Goal: Transaction & Acquisition: Purchase product/service

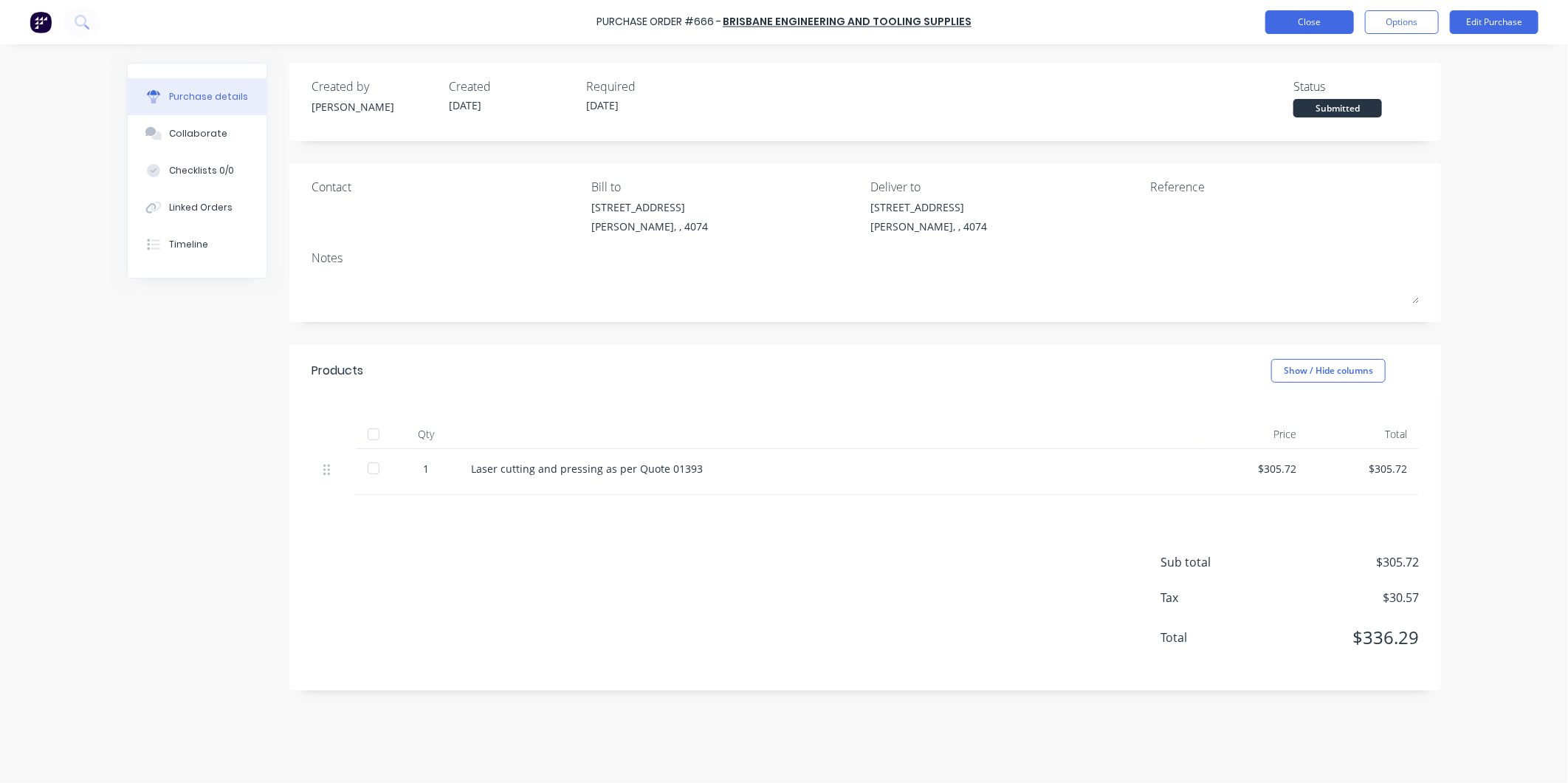
click at [1304, 25] on button "Close" at bounding box center [1310, 22] width 89 height 24
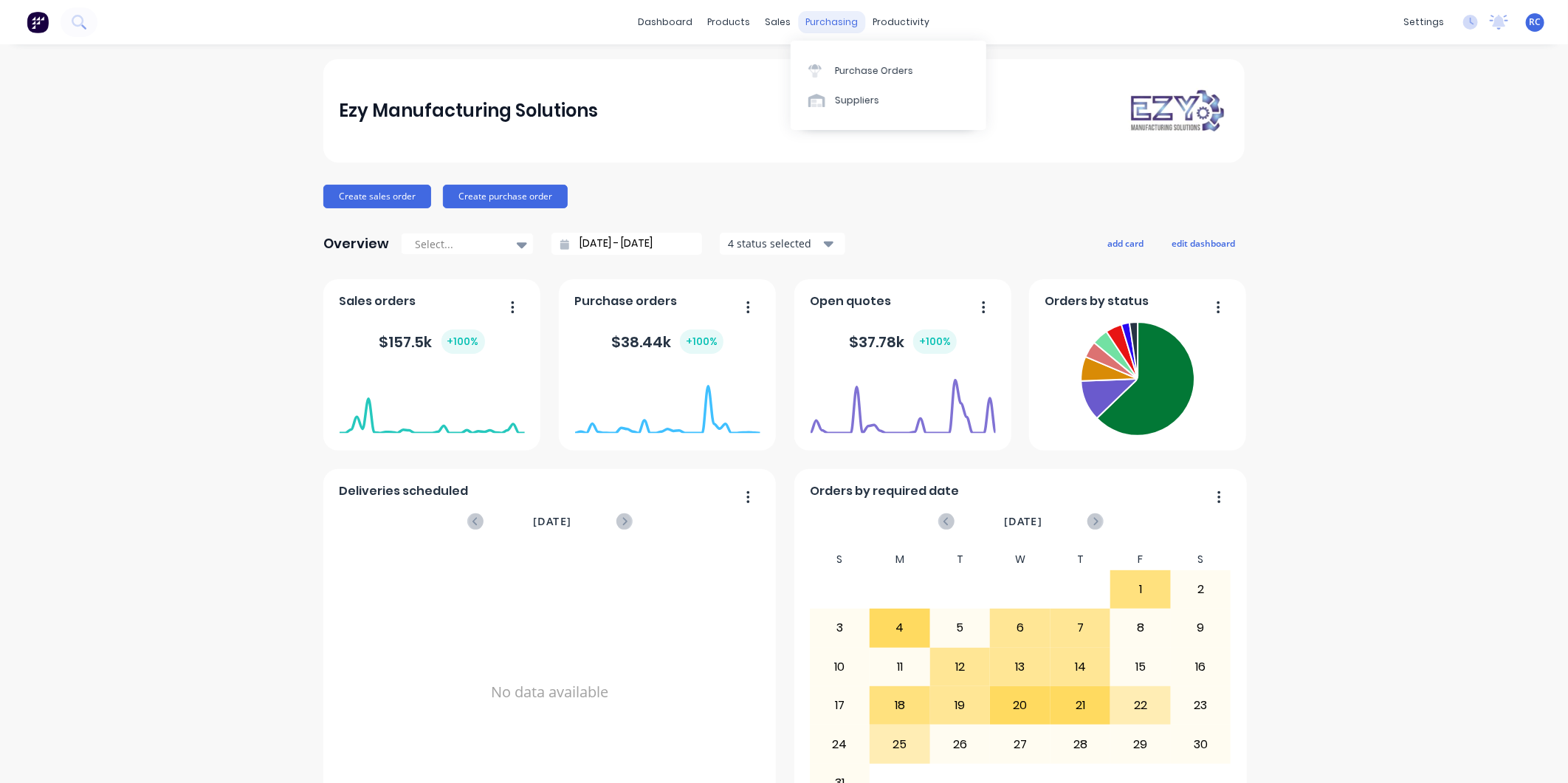
click at [809, 33] on div "purchasing" at bounding box center [832, 21] width 67 height 22
click at [802, 69] on link "Purchase Orders" at bounding box center [888, 70] width 195 height 30
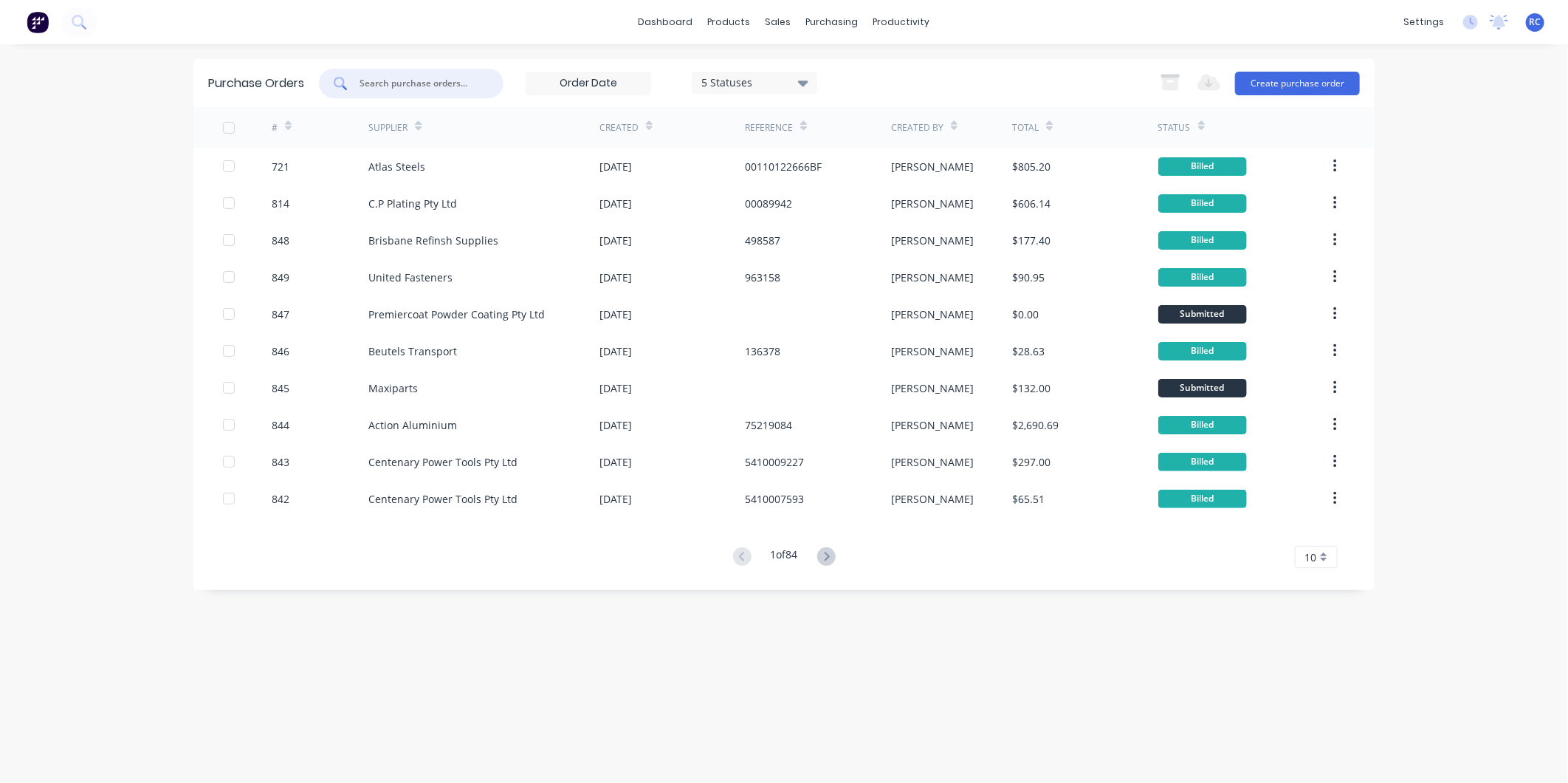
click at [395, 89] on input "text" at bounding box center [418, 84] width 122 height 15
click at [781, 19] on div "sales" at bounding box center [778, 21] width 40 height 22
click at [793, 77] on div at bounding box center [787, 71] width 22 height 13
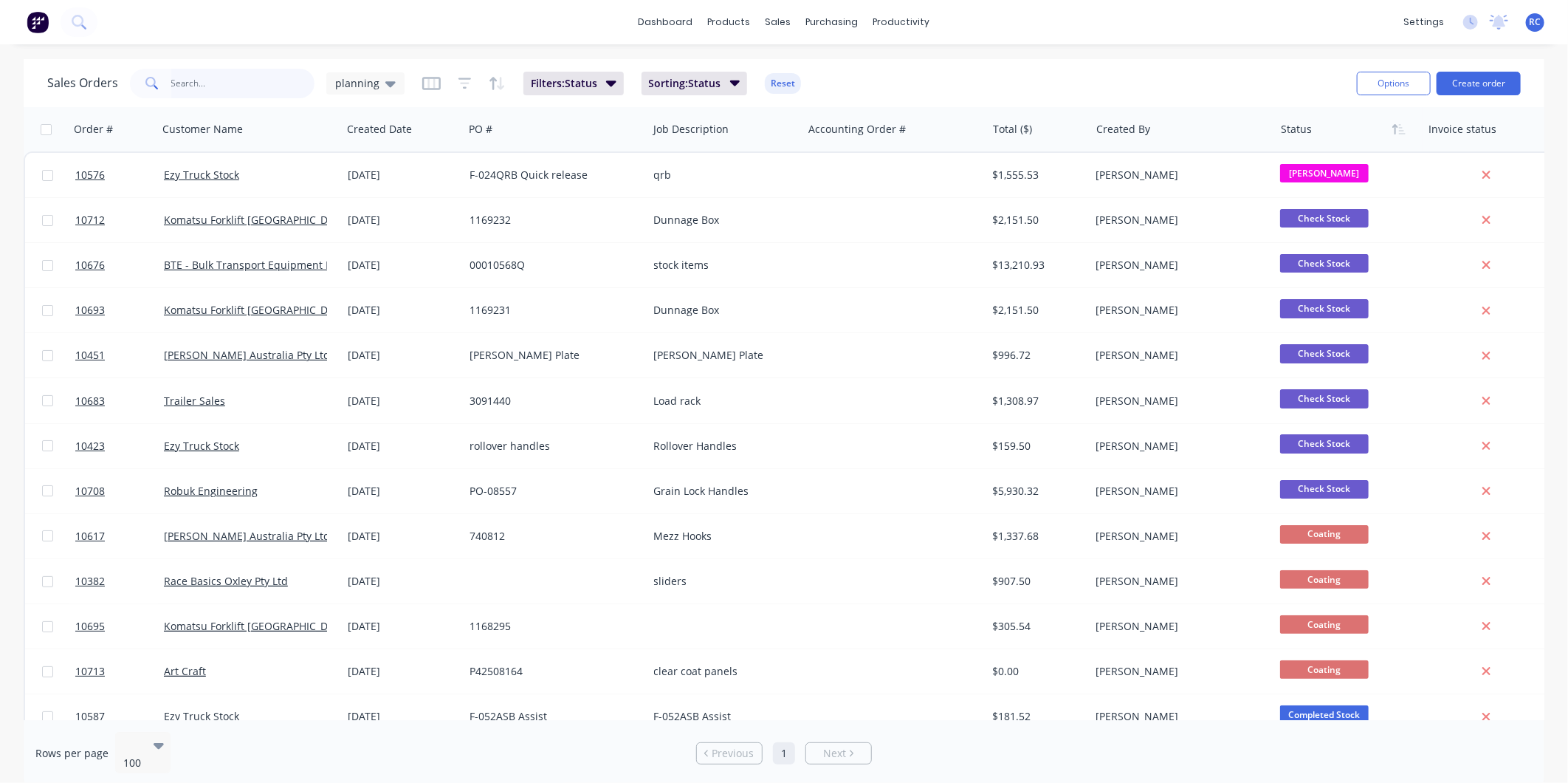
click at [224, 83] on input "text" at bounding box center [243, 84] width 144 height 30
drag, startPoint x: 356, startPoint y: 82, endPoint x: 356, endPoint y: 91, distance: 9.0
click at [356, 82] on span "planning" at bounding box center [357, 83] width 44 height 16
click at [380, 266] on button "all jobs" at bounding box center [414, 268] width 168 height 17
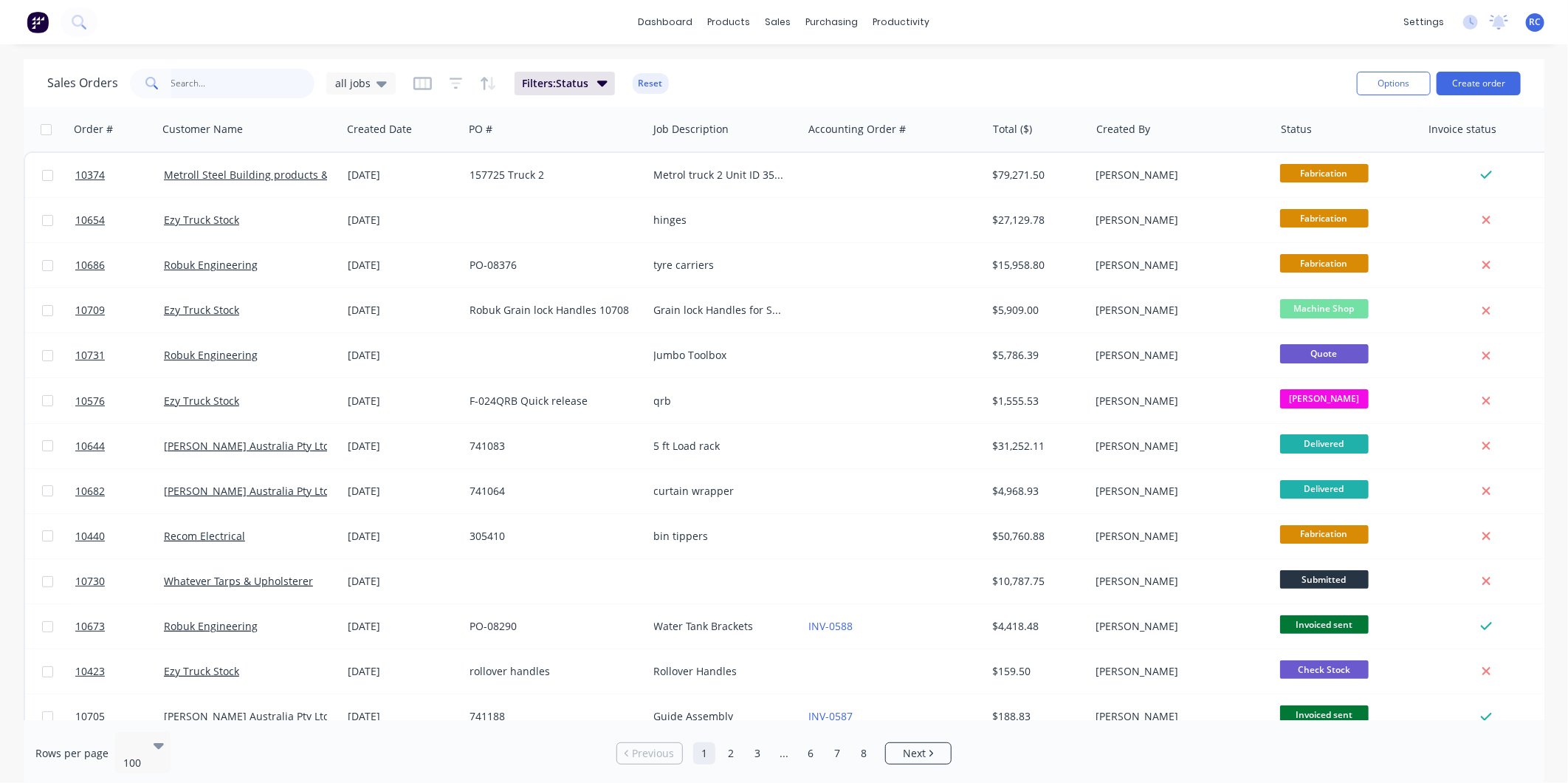
click at [222, 84] on input "text" at bounding box center [243, 84] width 144 height 30
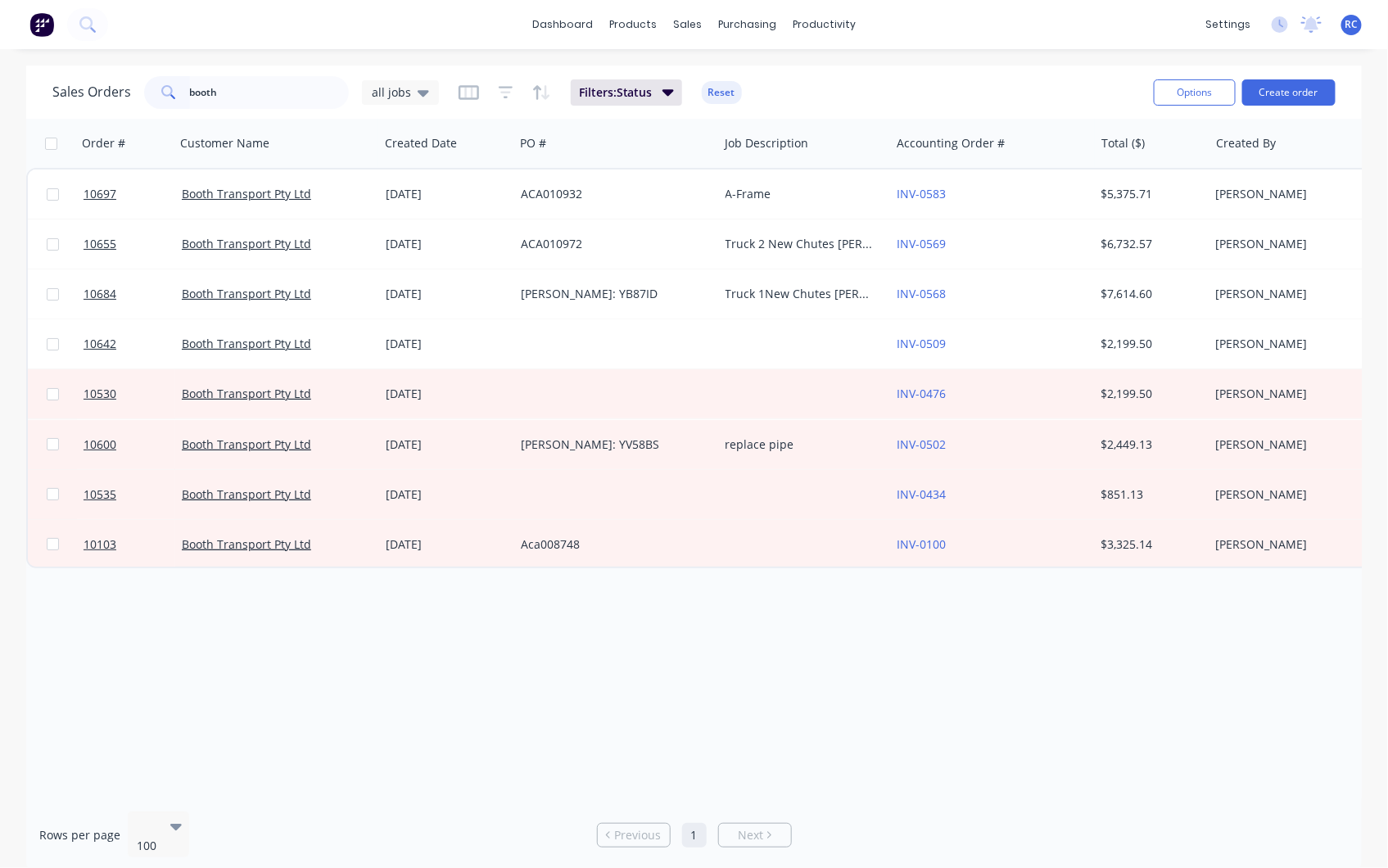
click at [650, 667] on div "Order # Customer Name Created Date PO # Job Description Accounting Order # Tota…" at bounding box center [694, 458] width 1335 height 680
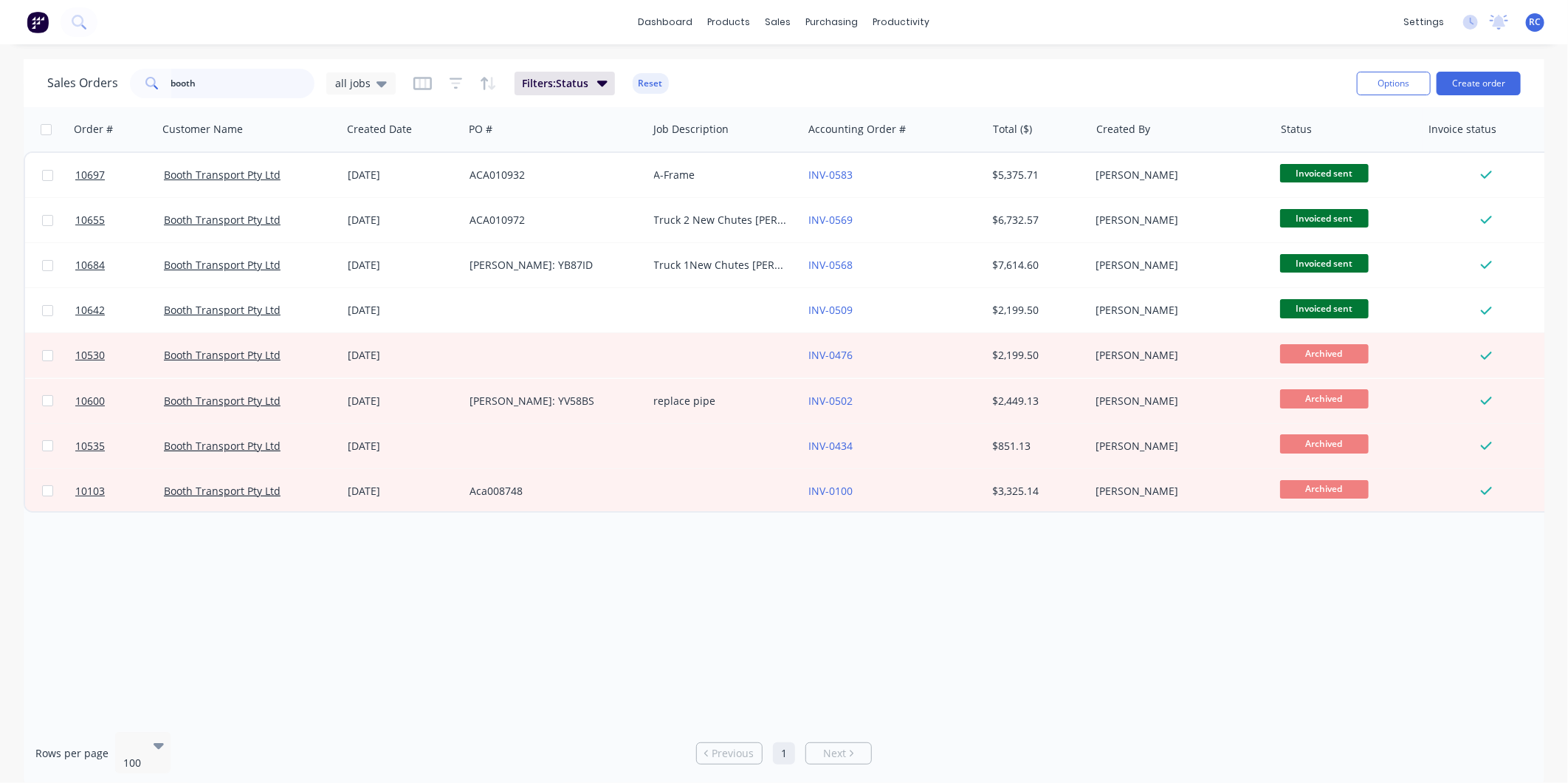
drag, startPoint x: 207, startPoint y: 90, endPoint x: 89, endPoint y: 71, distance: 119.5
click at [100, 69] on div "Sales Orders booth all jobs" at bounding box center [222, 84] width 349 height 30
type input "whatever"
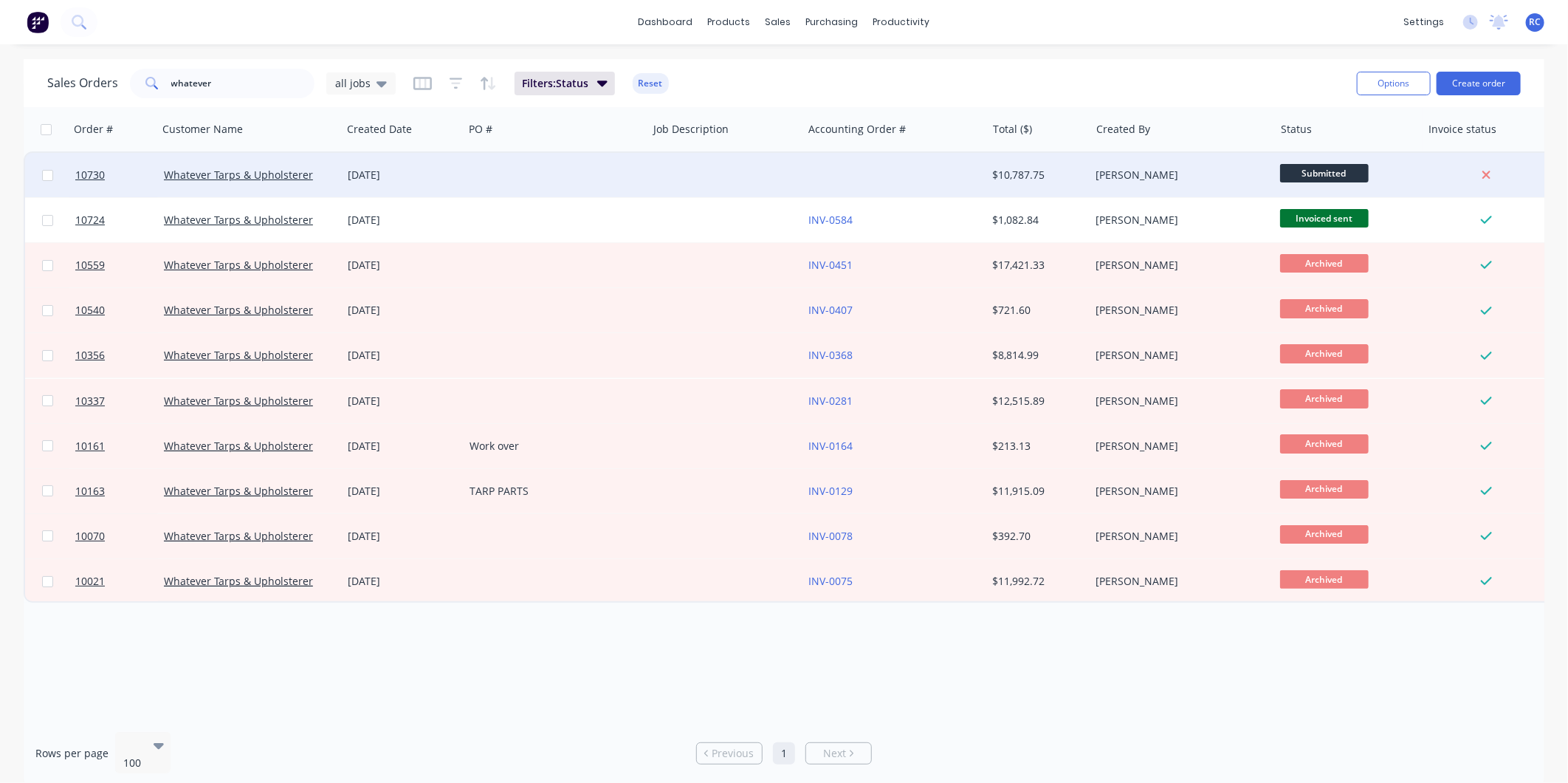
click at [400, 167] on div "[DATE]" at bounding box center [403, 175] width 110 height 15
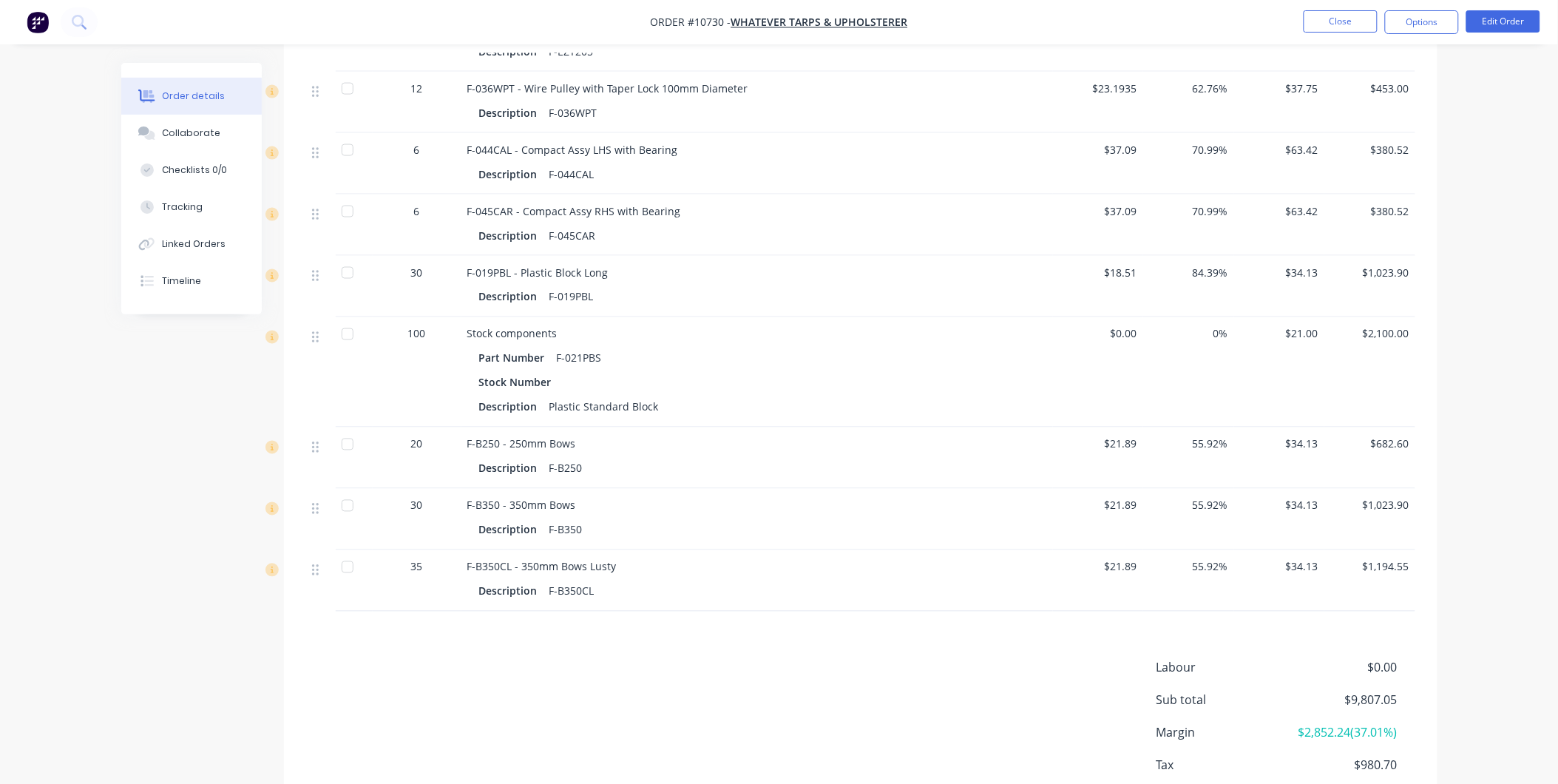
scroll to position [795, 0]
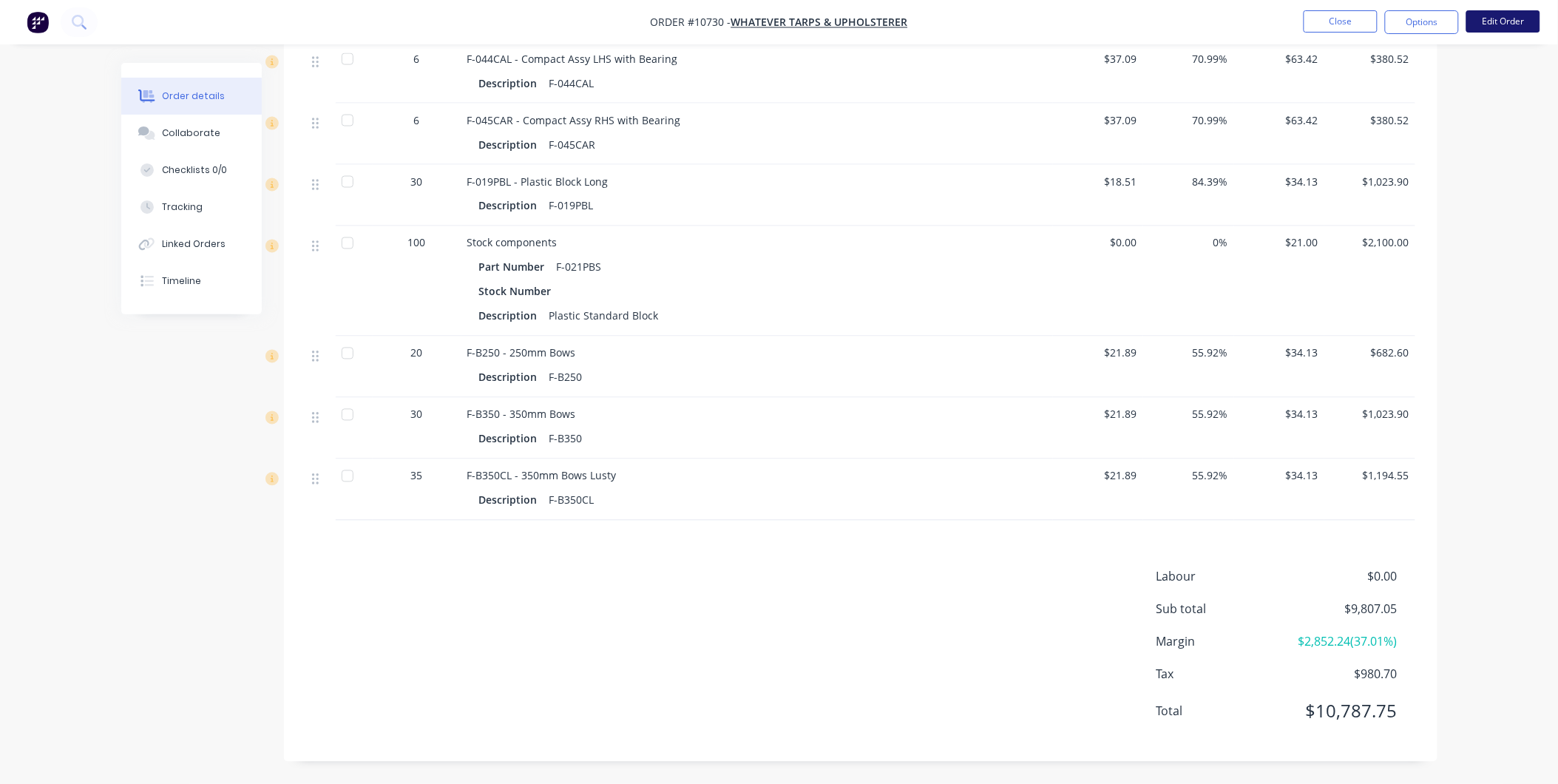
click at [1521, 25] on button "Edit Order" at bounding box center [1504, 21] width 74 height 22
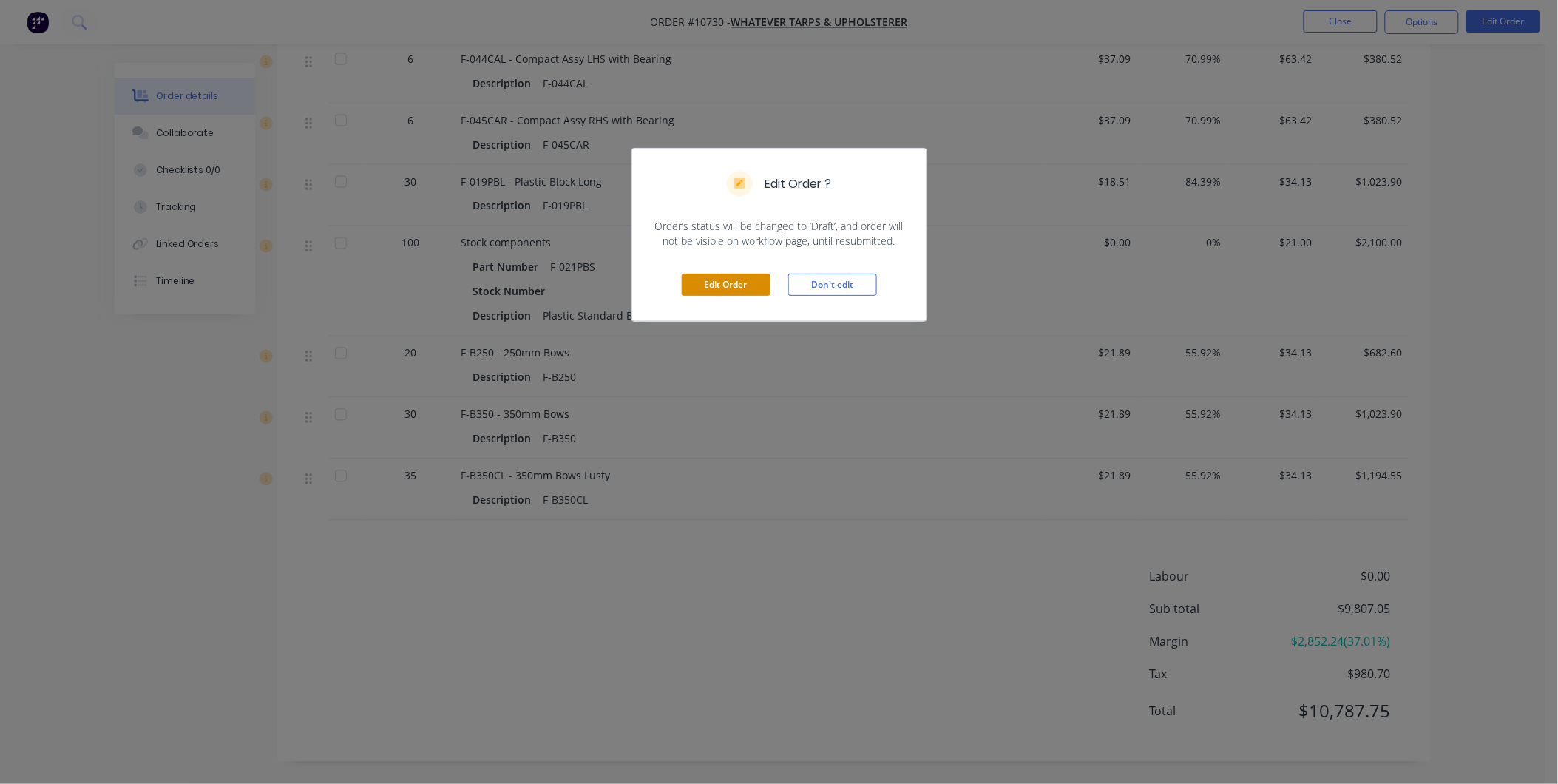
click at [733, 282] on button "Edit Order" at bounding box center [726, 284] width 89 height 22
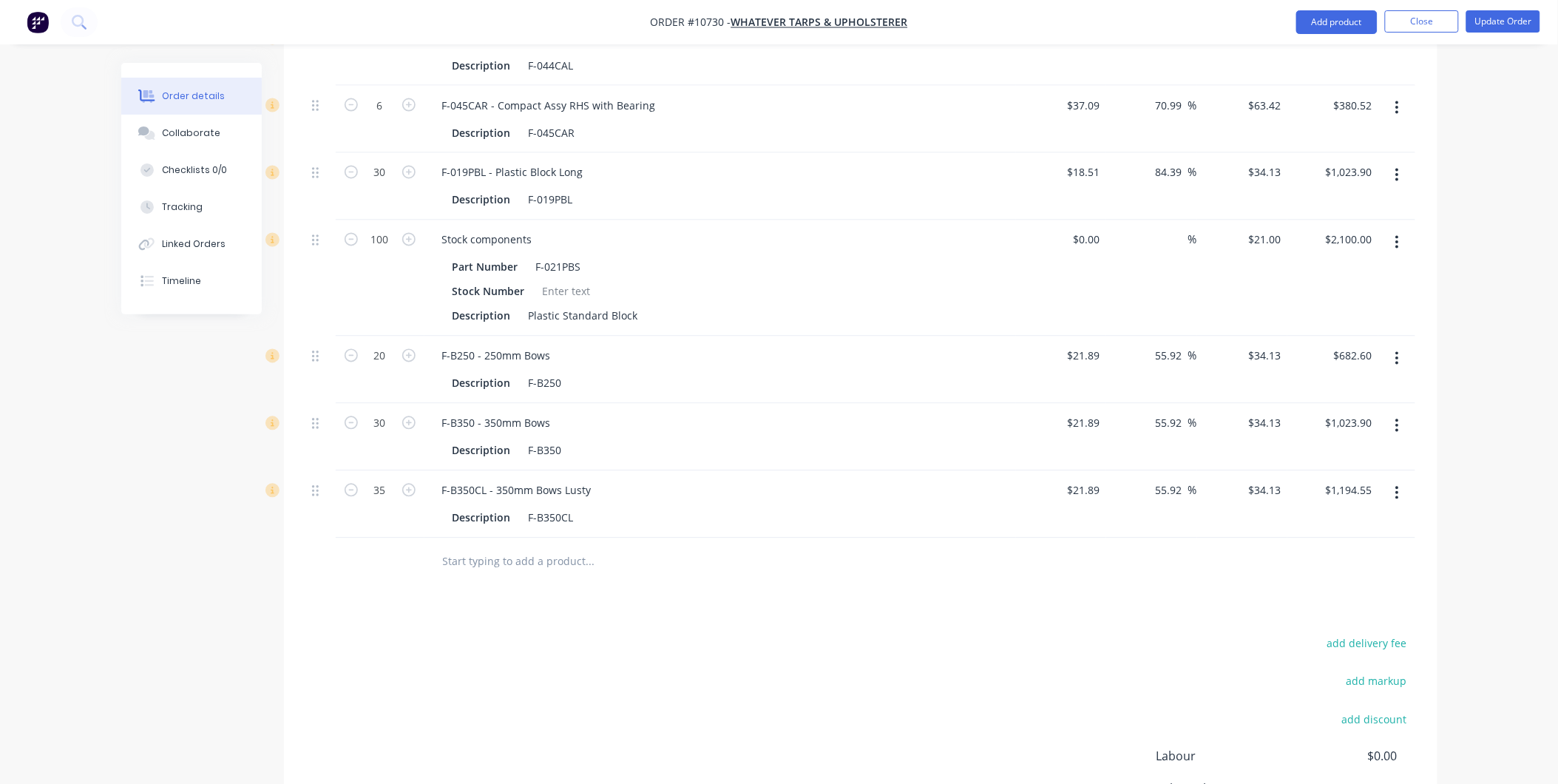
scroll to position [1038, 0]
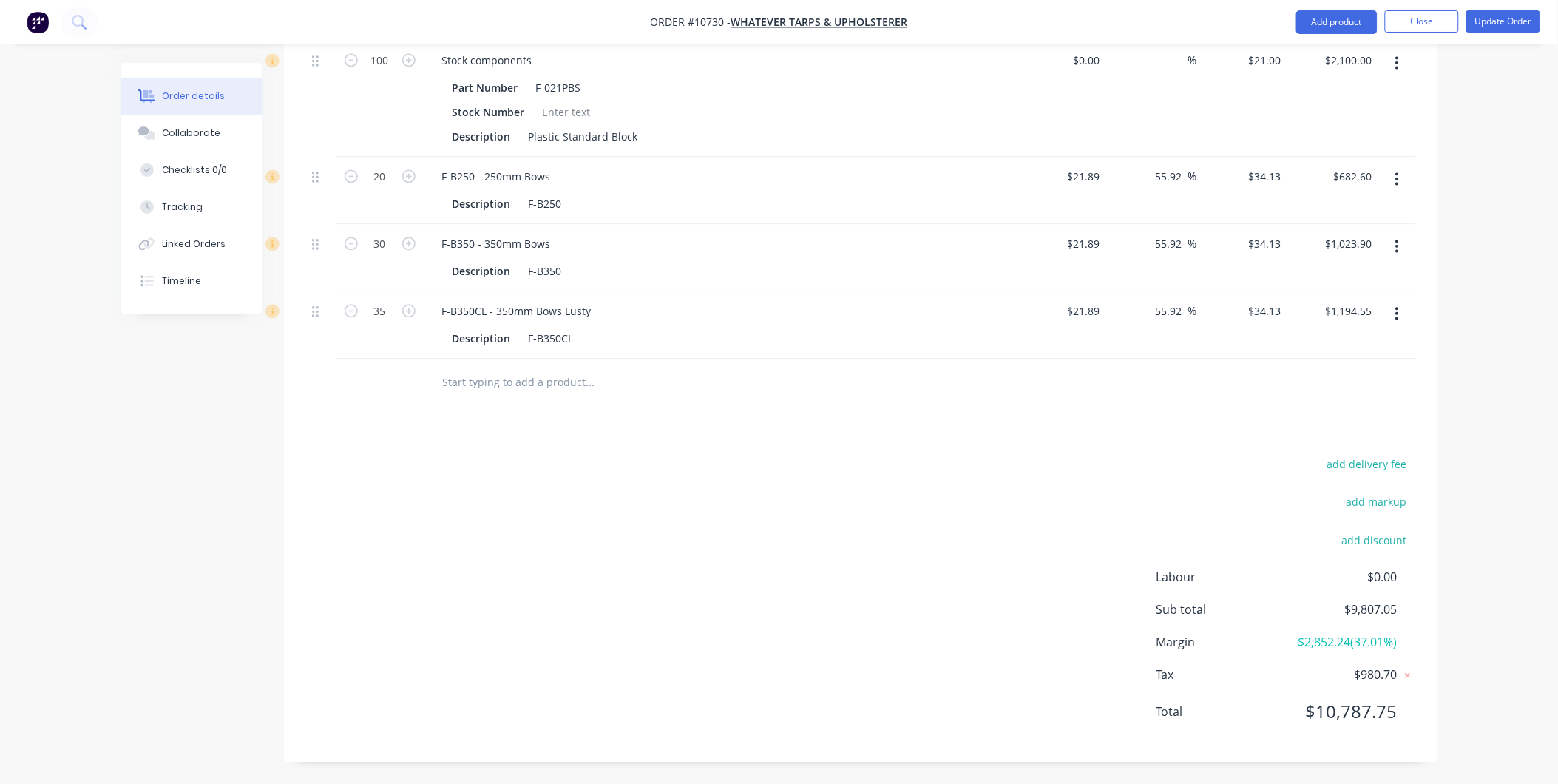
click at [511, 381] on input "text" at bounding box center [590, 382] width 296 height 30
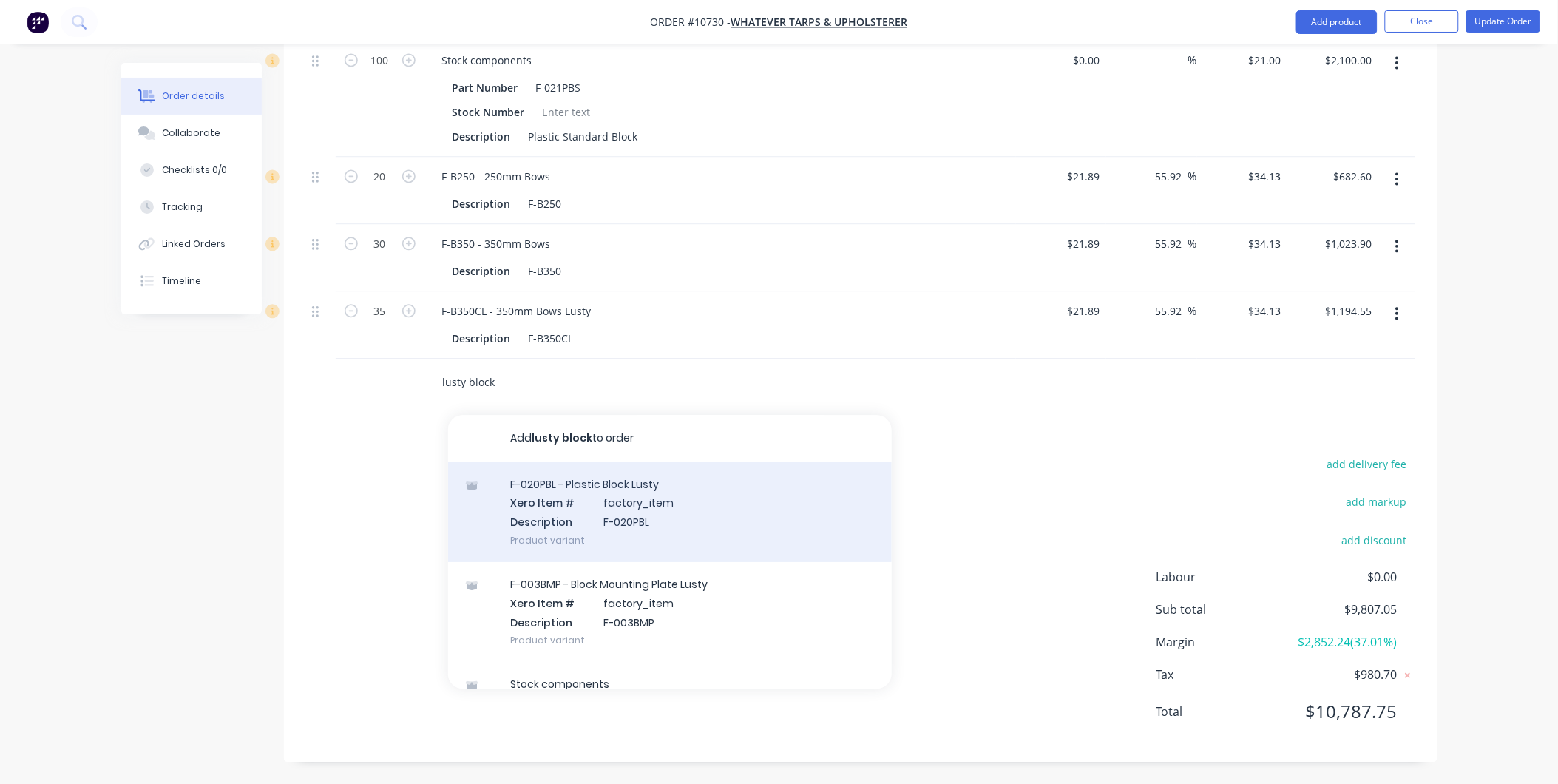
type input "lusty block"
click at [576, 496] on div "F-020PBL - Plastic Block Lusty Xero Item # factory_item Description F-020PBL Pr…" at bounding box center [670, 511] width 444 height 99
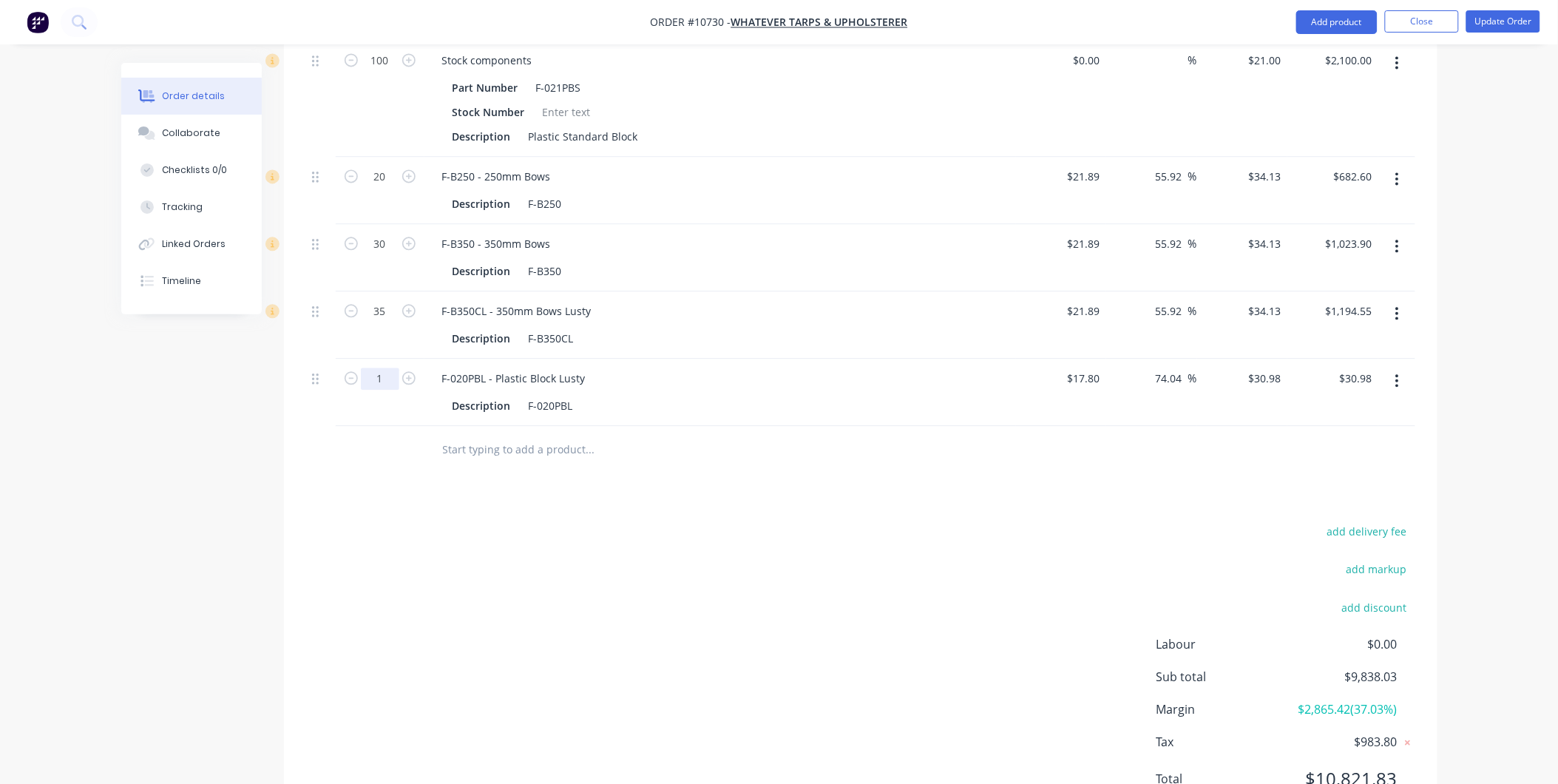
type input "50"
type input "$1,549.00"
click at [640, 542] on div "add delivery fee add markup add discount Labour $0.00 Sub total $9,838.03 Margi…" at bounding box center [860, 663] width 1109 height 285
click at [1498, 28] on button "Update Order" at bounding box center [1504, 21] width 74 height 22
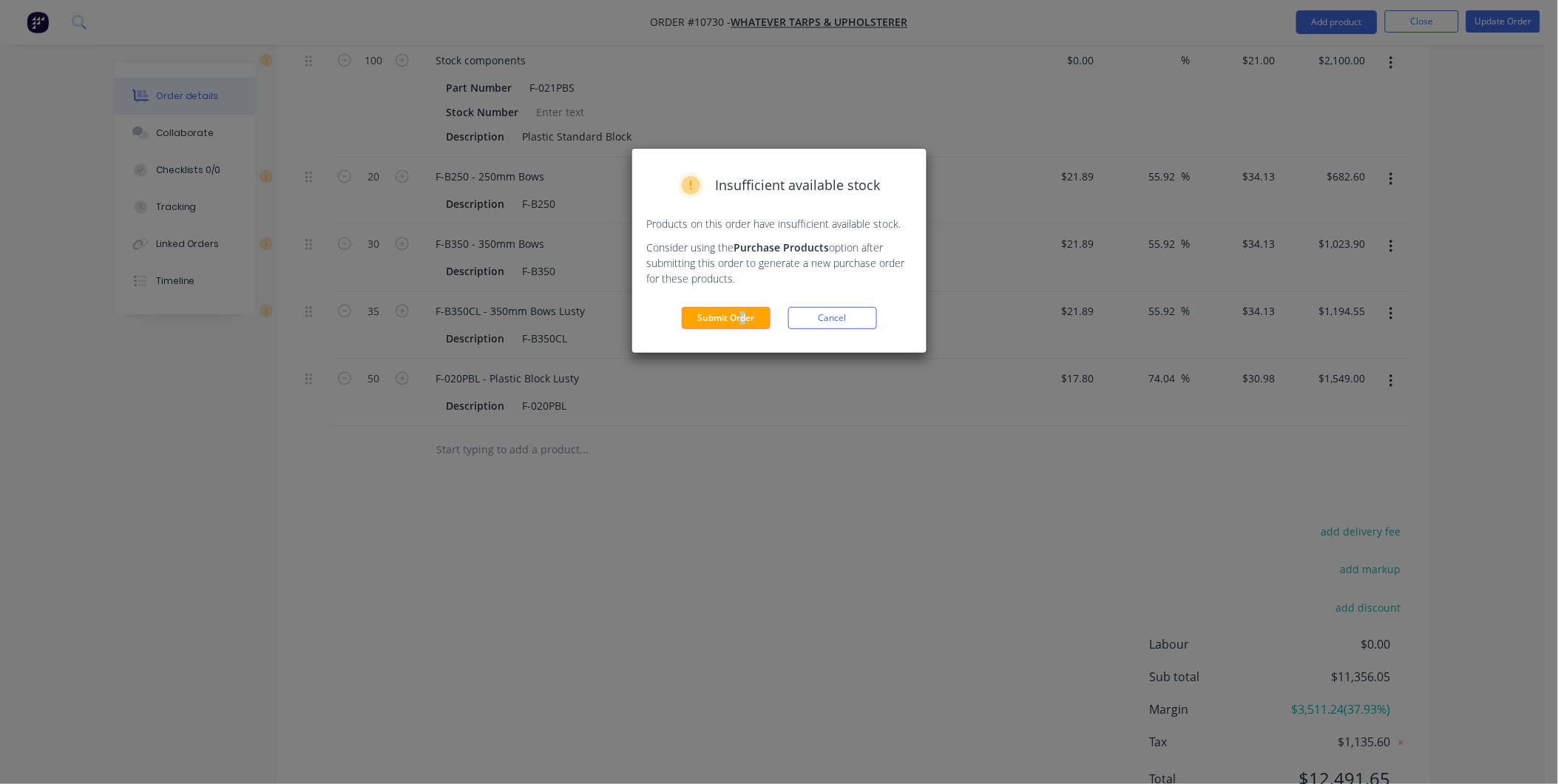
click at [742, 329] on div "Insufficient available stock Products on this order have insufficient available…" at bounding box center [779, 251] width 294 height 204
click at [715, 326] on button "Submit Order" at bounding box center [726, 317] width 89 height 22
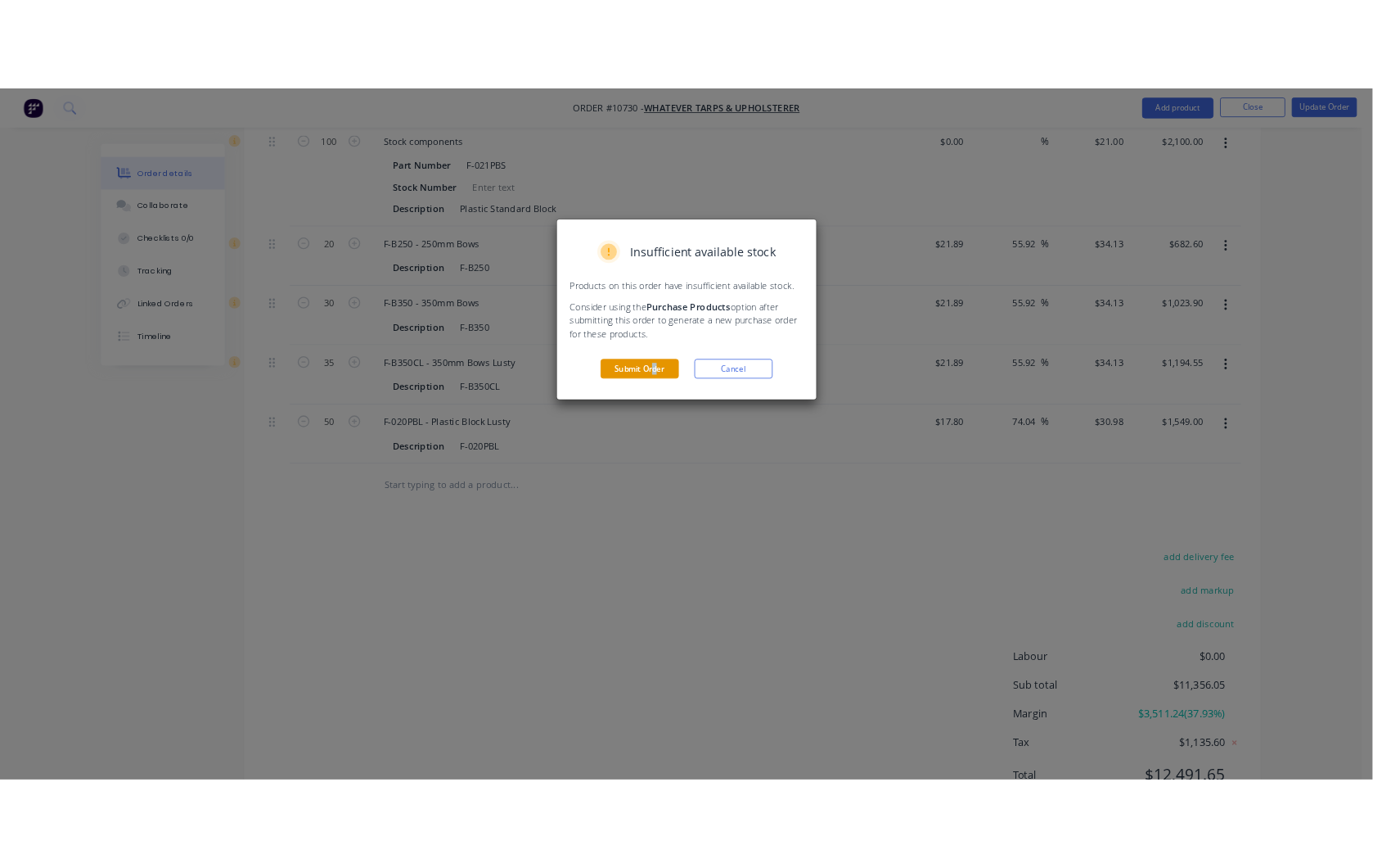
scroll to position [0, 0]
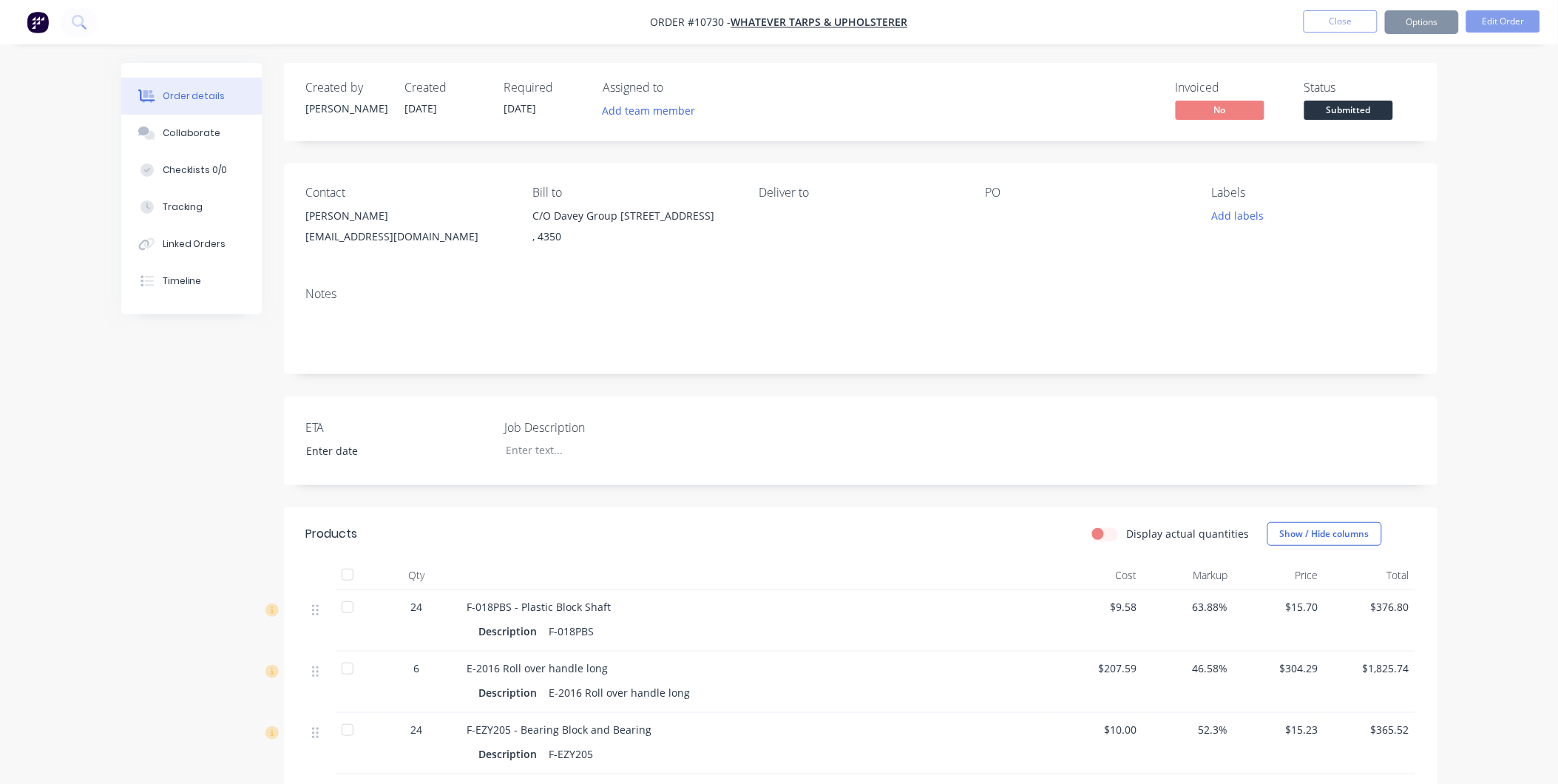
click at [1326, 18] on button "Close" at bounding box center [1341, 21] width 74 height 22
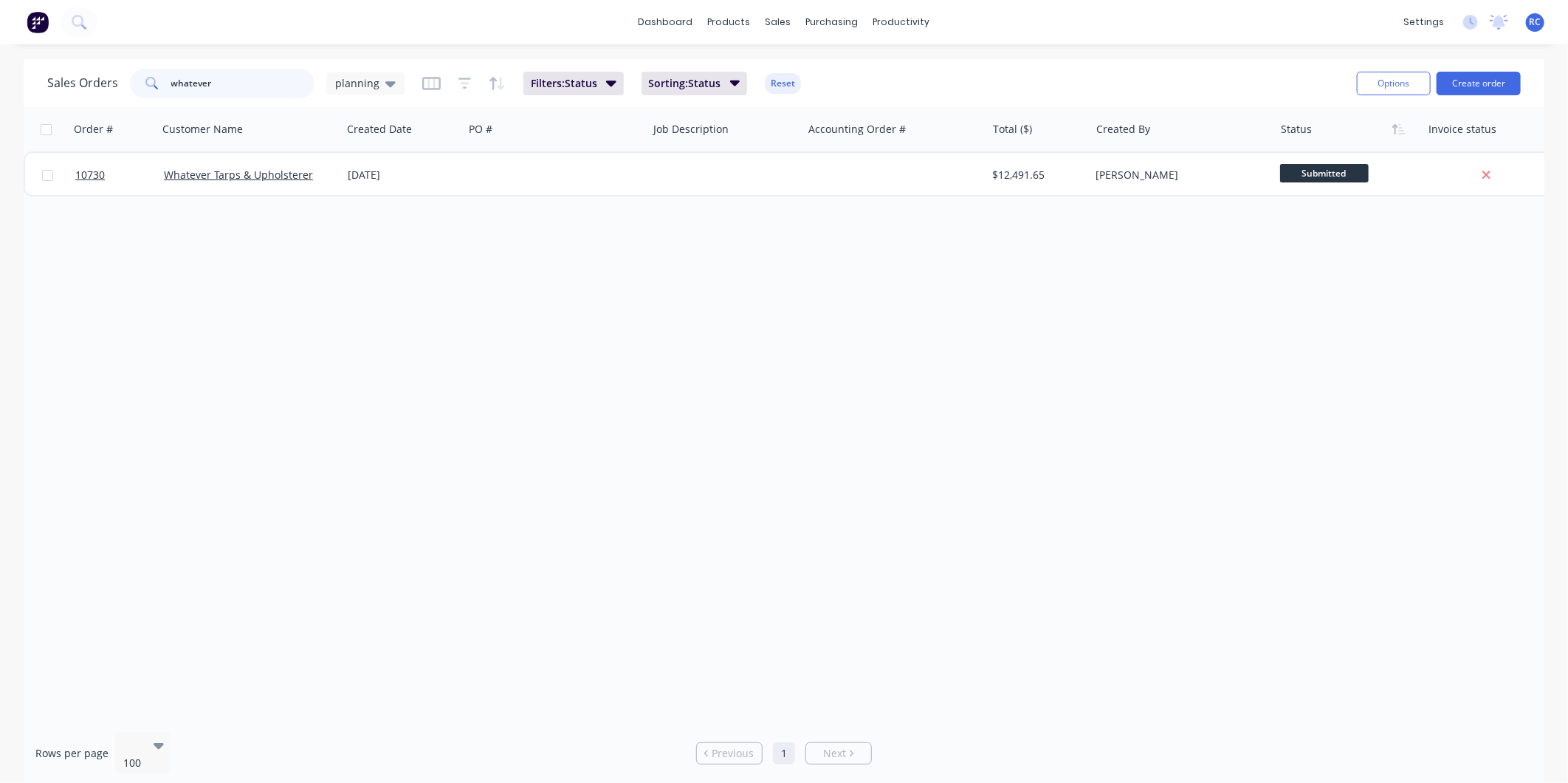
drag, startPoint x: 208, startPoint y: 94, endPoint x: 199, endPoint y: 89, distance: 10.3
click at [199, 89] on input "whatever" at bounding box center [243, 84] width 144 height 30
drag, startPoint x: 211, startPoint y: 80, endPoint x: 6, endPoint y: 76, distance: 205.0
click at [6, 76] on div "Sales Orders whatever planning Filters: Status Sorting: Status Reset Options Cr…" at bounding box center [784, 423] width 1568 height 727
click at [377, 85] on div "planning" at bounding box center [365, 84] width 61 height 13
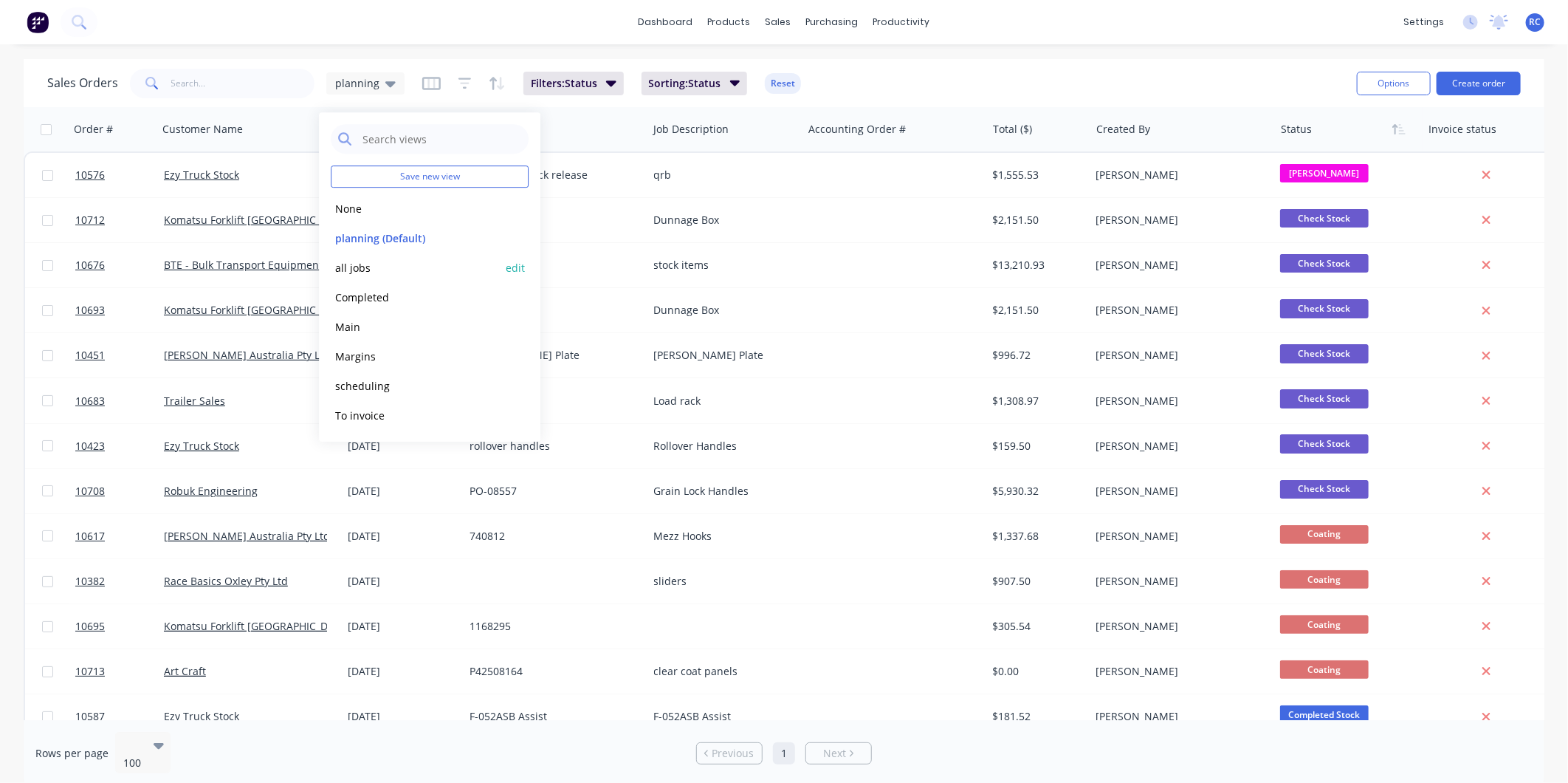
click at [371, 273] on button "all jobs" at bounding box center [414, 268] width 168 height 17
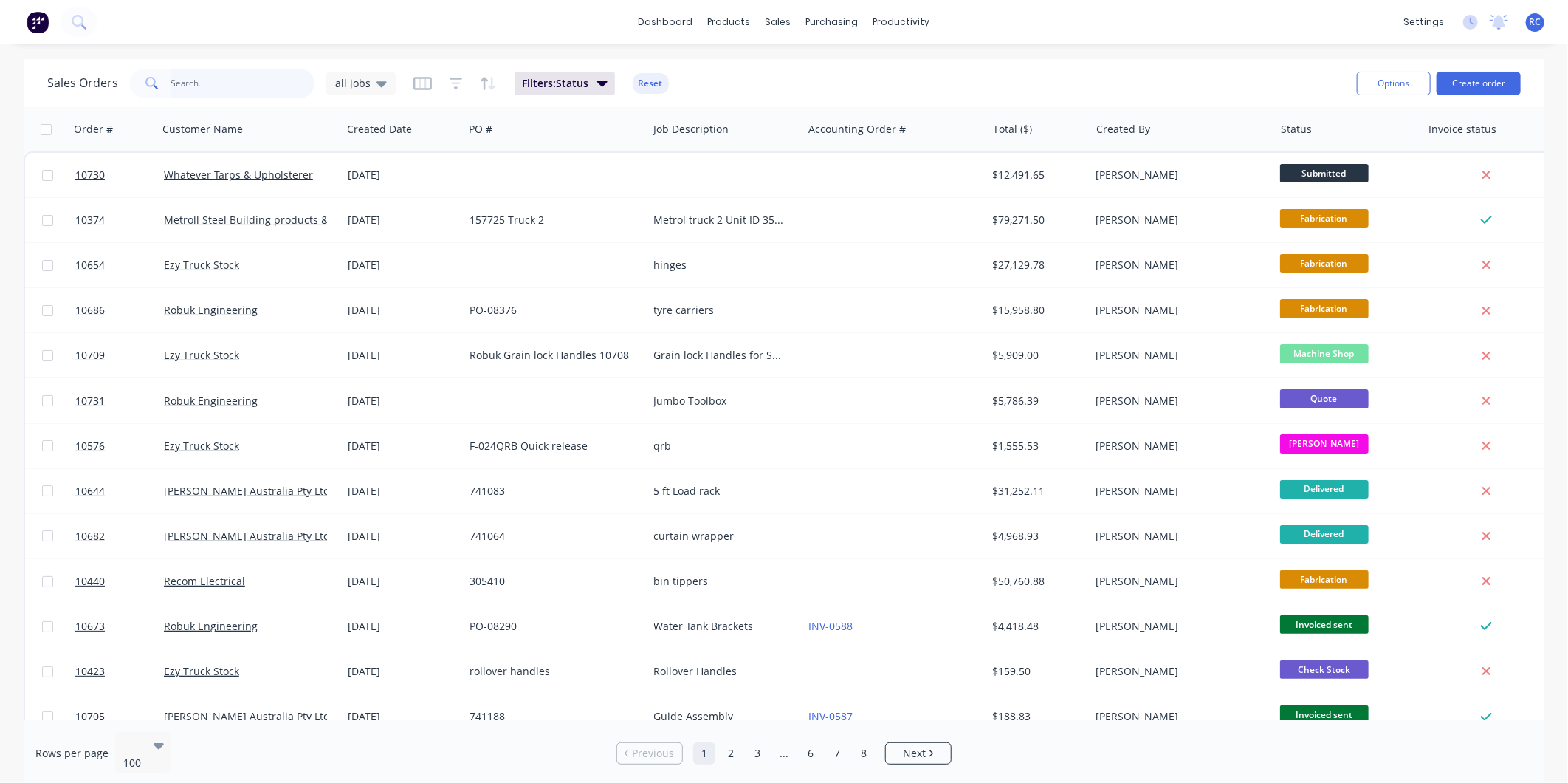
click at [222, 98] on input "text" at bounding box center [243, 84] width 144 height 30
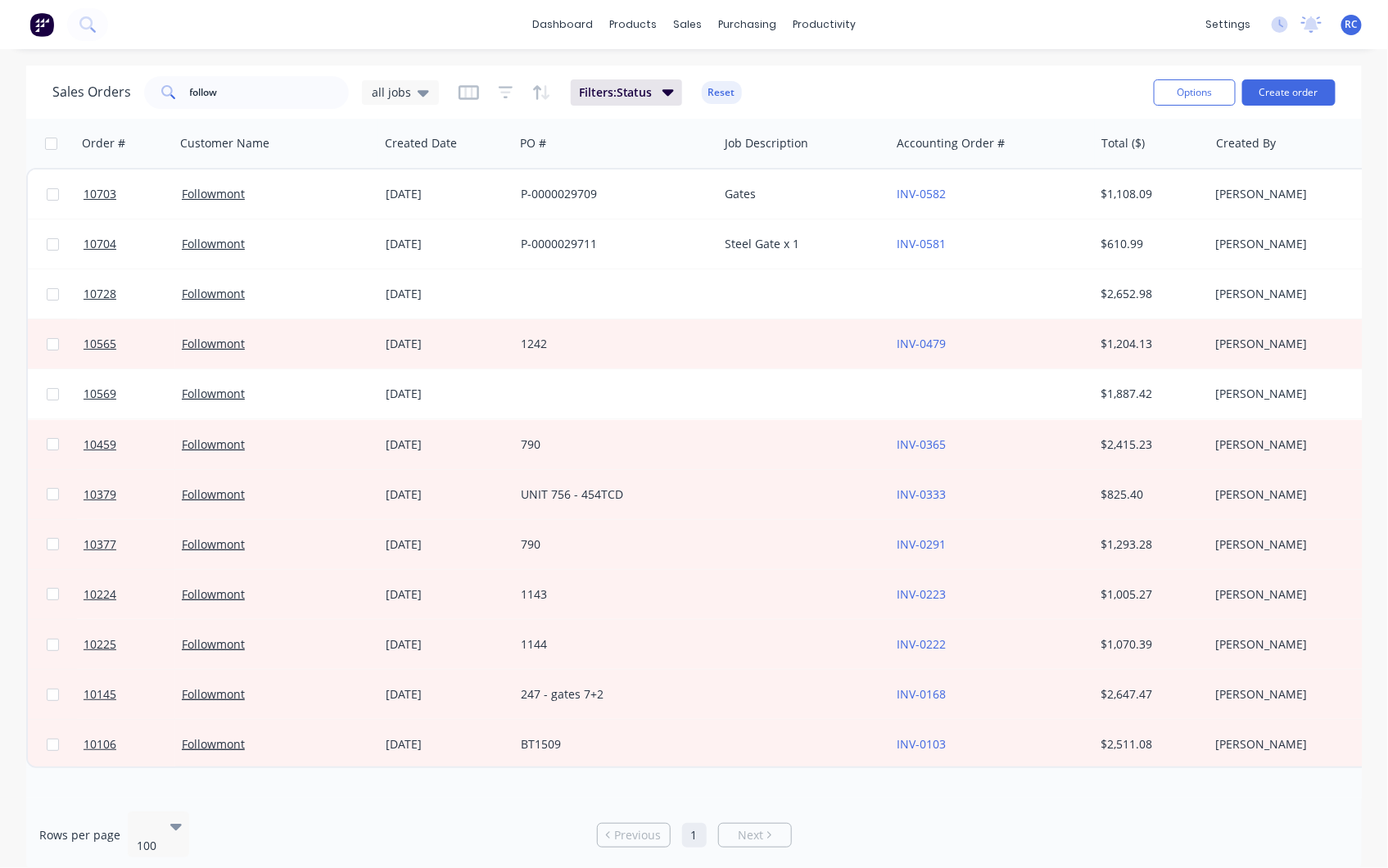
drag, startPoint x: 235, startPoint y: 112, endPoint x: 227, endPoint y: 101, distance: 13.6
click at [228, 102] on div "Sales Orders follow all jobs Filters: Status Reset Options Create order" at bounding box center [694, 92] width 1335 height 53
drag, startPoint x: 230, startPoint y: 85, endPoint x: 99, endPoint y: 78, distance: 131.2
click at [99, 78] on div "Sales Orders follow all jobs" at bounding box center [246, 93] width 387 height 33
type input "davey"
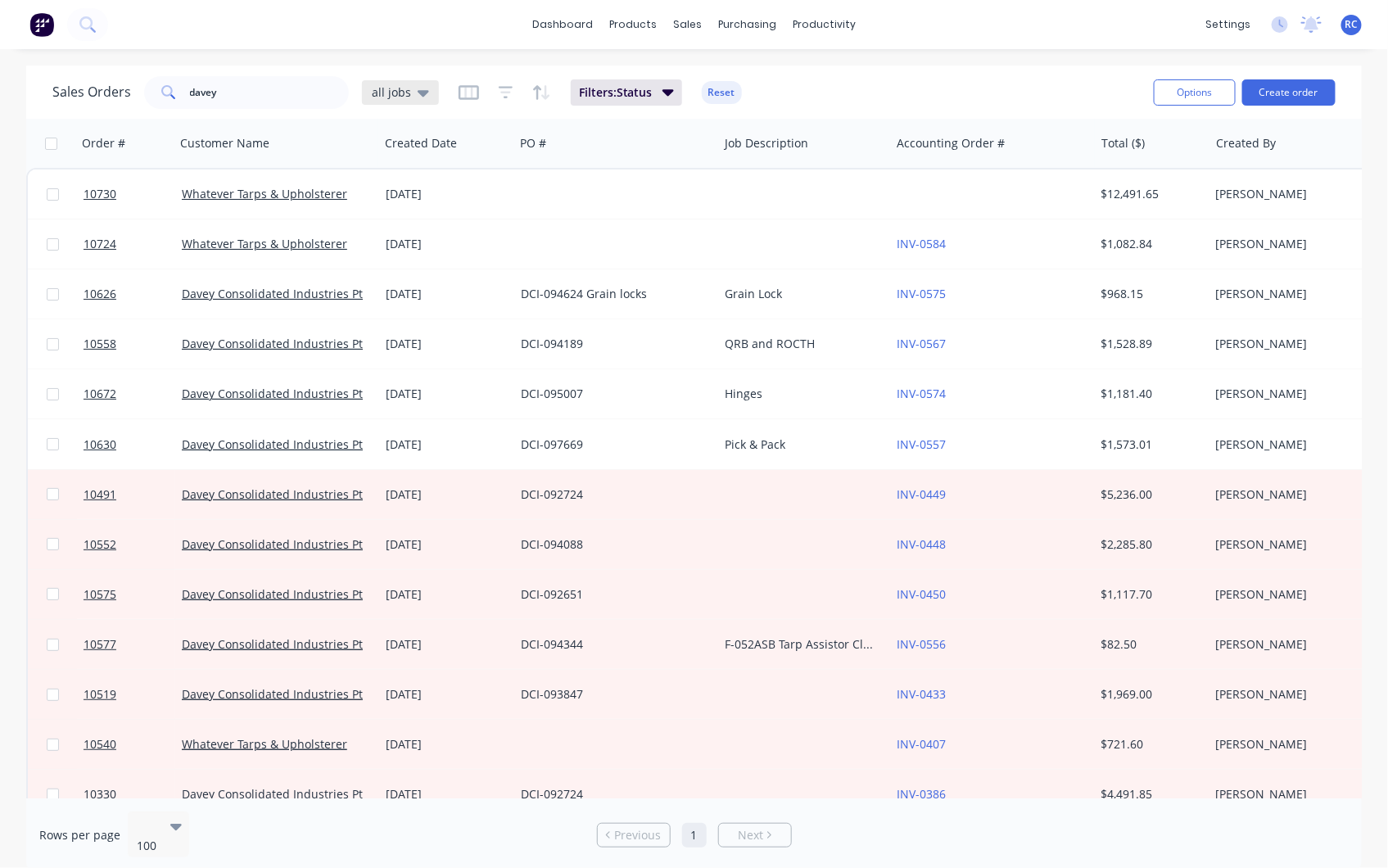
click at [410, 86] on div "all jobs" at bounding box center [400, 93] width 57 height 15
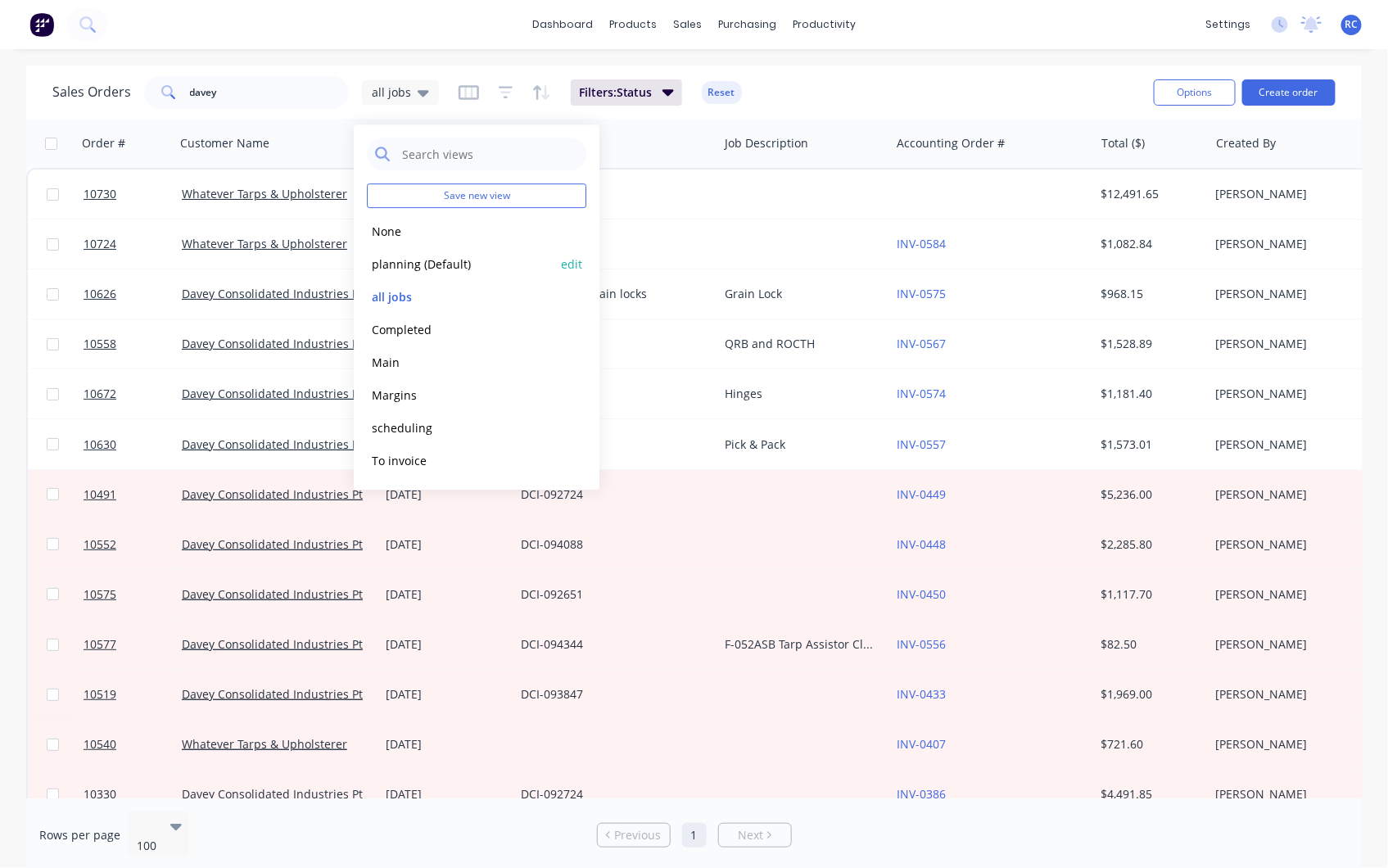
click at [419, 257] on button "planning (Default)" at bounding box center [460, 264] width 187 height 19
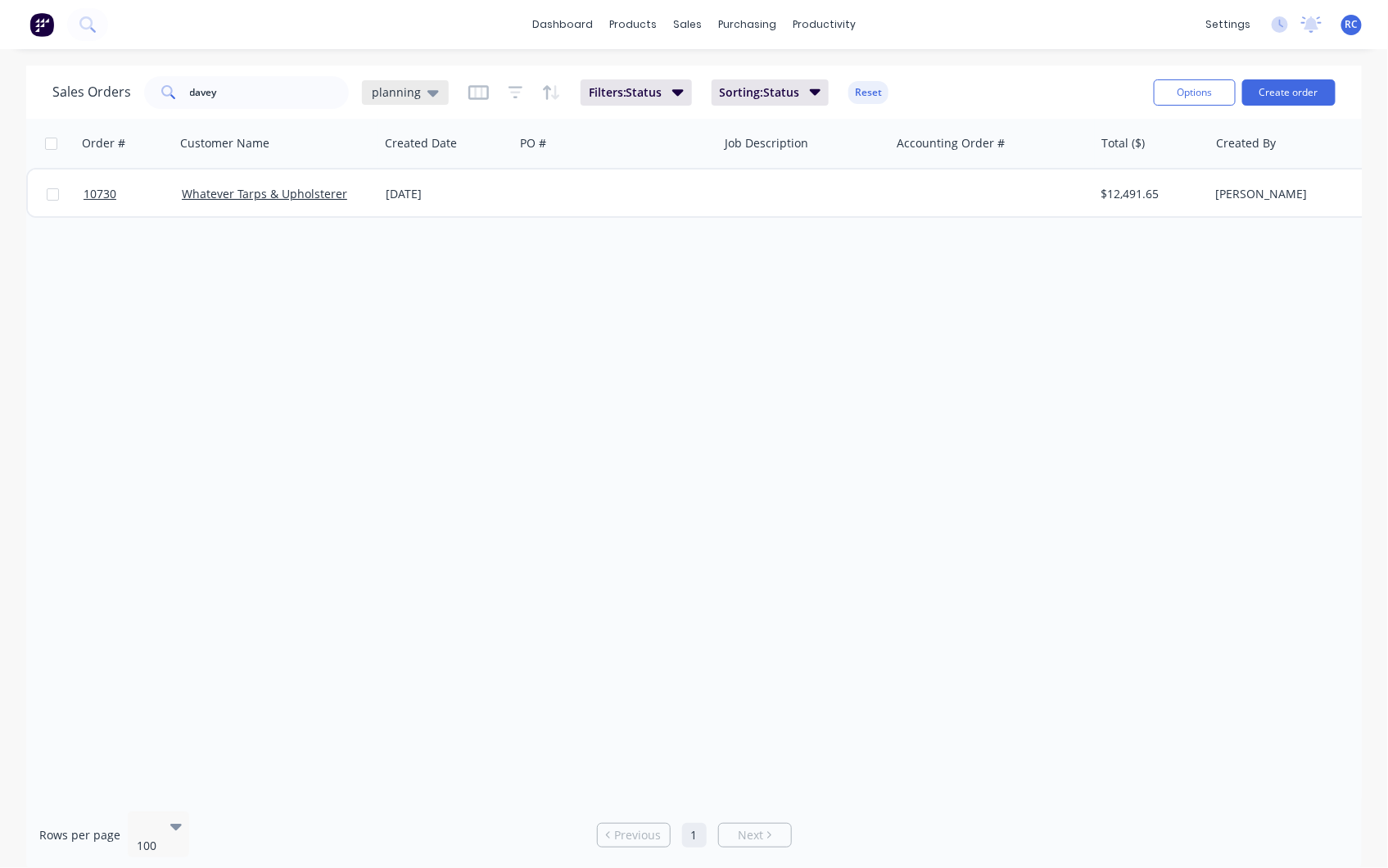
click at [411, 91] on span "planning" at bounding box center [396, 92] width 49 height 17
click at [401, 328] on button "Completed" at bounding box center [460, 329] width 187 height 19
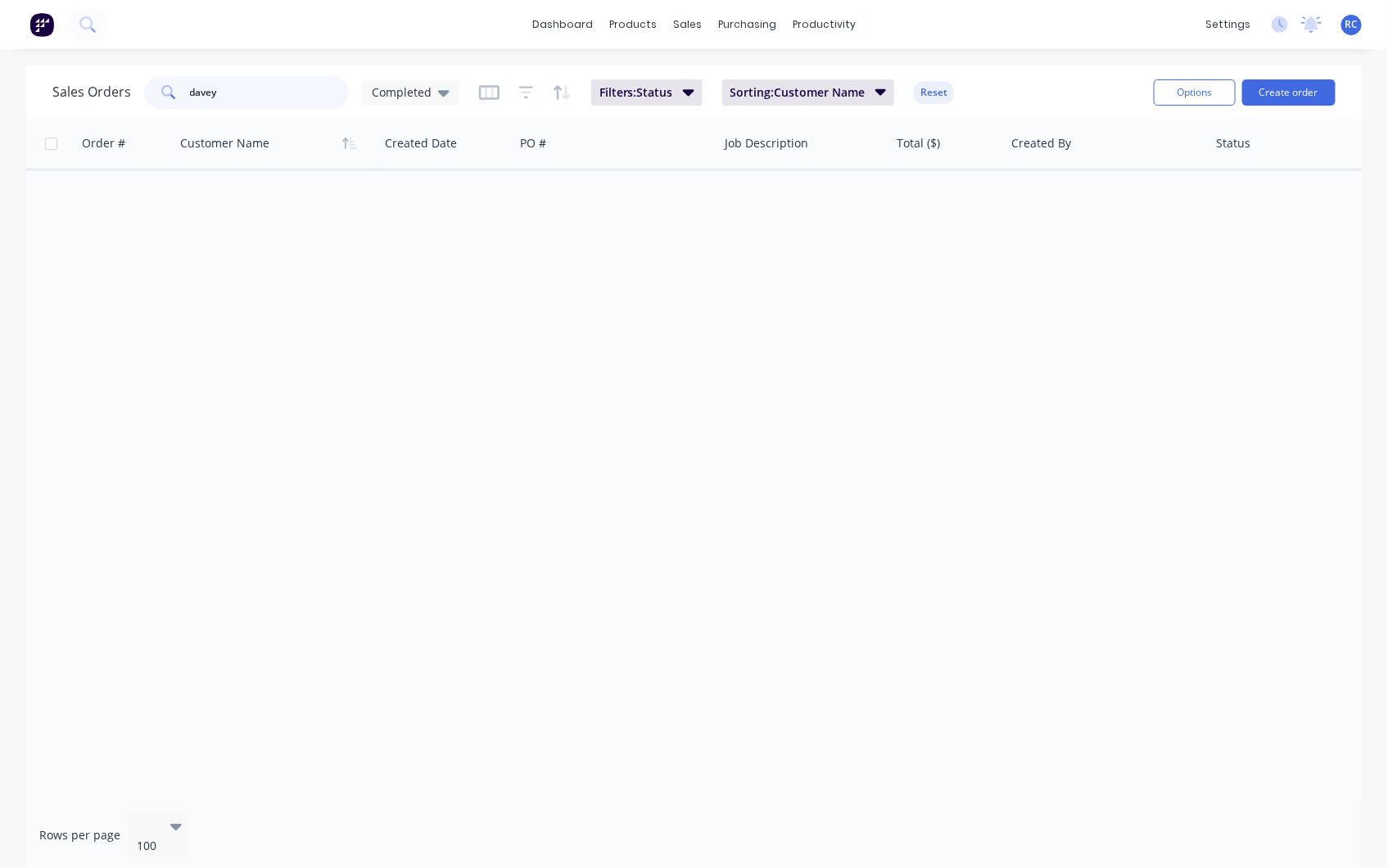
drag, startPoint x: 249, startPoint y: 98, endPoint x: -4, endPoint y: 72, distance: 254.3
click at [0, 72] on html "dashboard products sales purchasing productivity dashboard products Product Cat…" at bounding box center [694, 434] width 1388 height 868
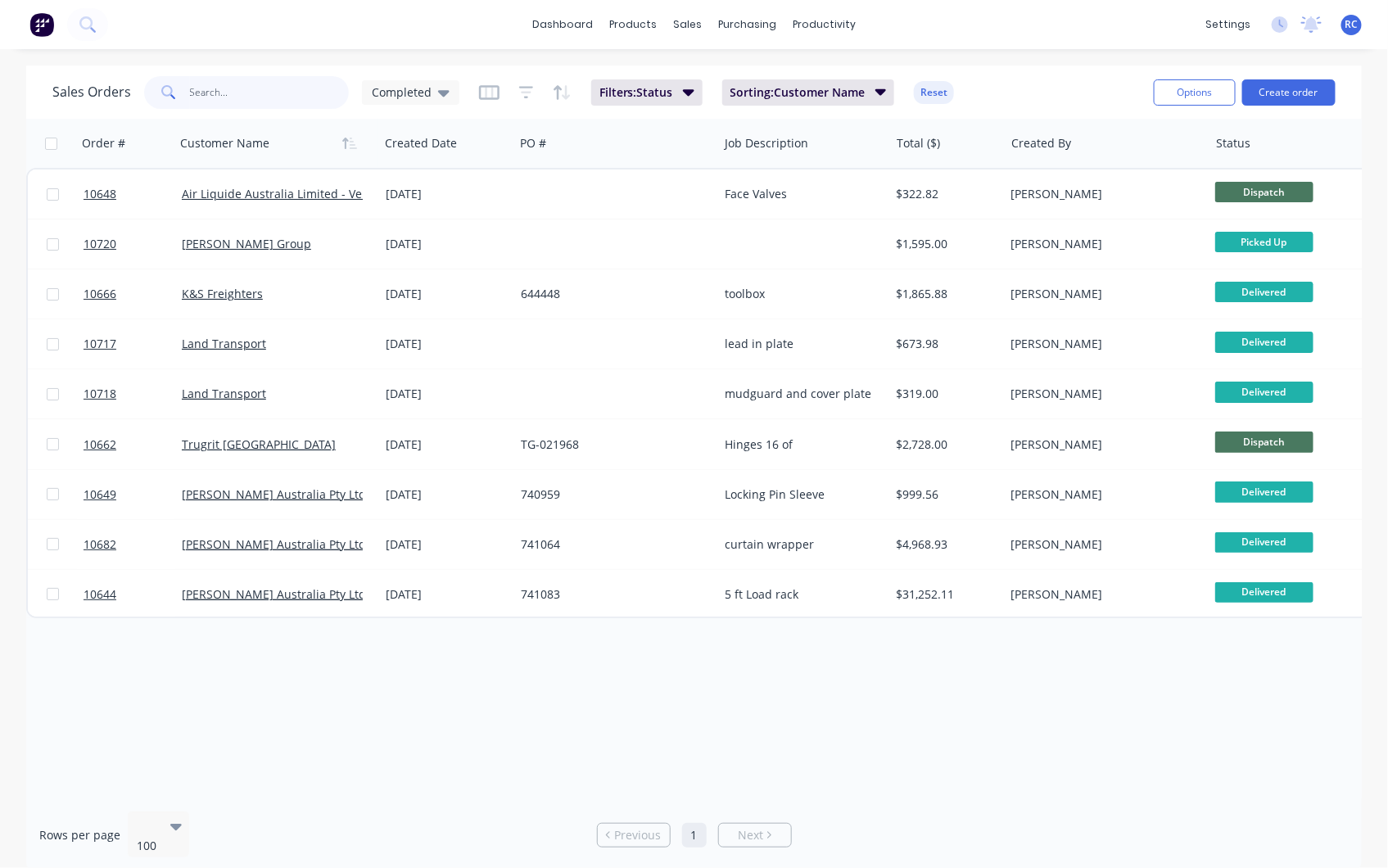
click at [255, 90] on input "text" at bounding box center [269, 93] width 159 height 33
type input "whatever"
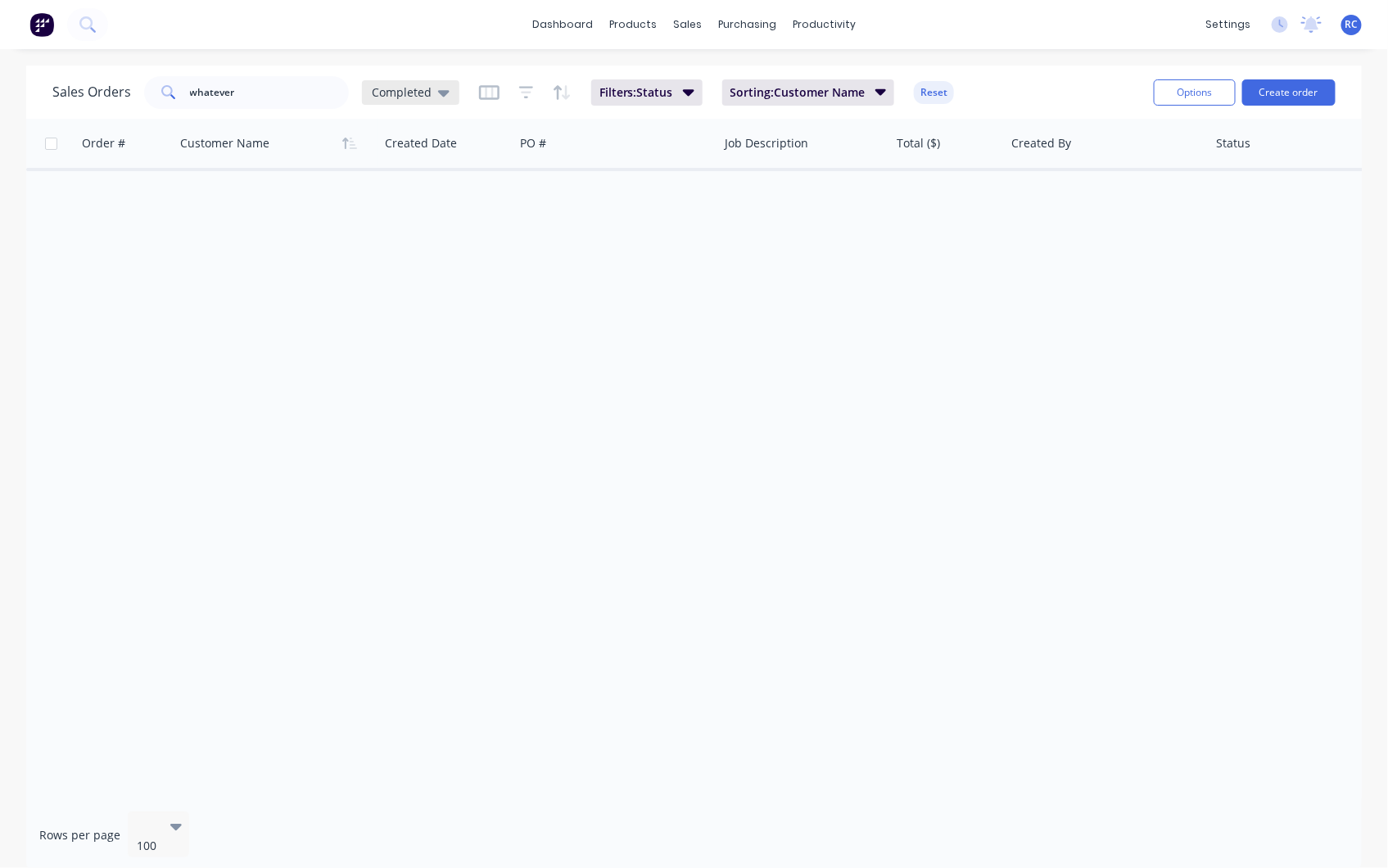
click at [431, 82] on div "Completed" at bounding box center [410, 92] width 97 height 25
click at [414, 298] on button "all jobs" at bounding box center [460, 297] width 187 height 19
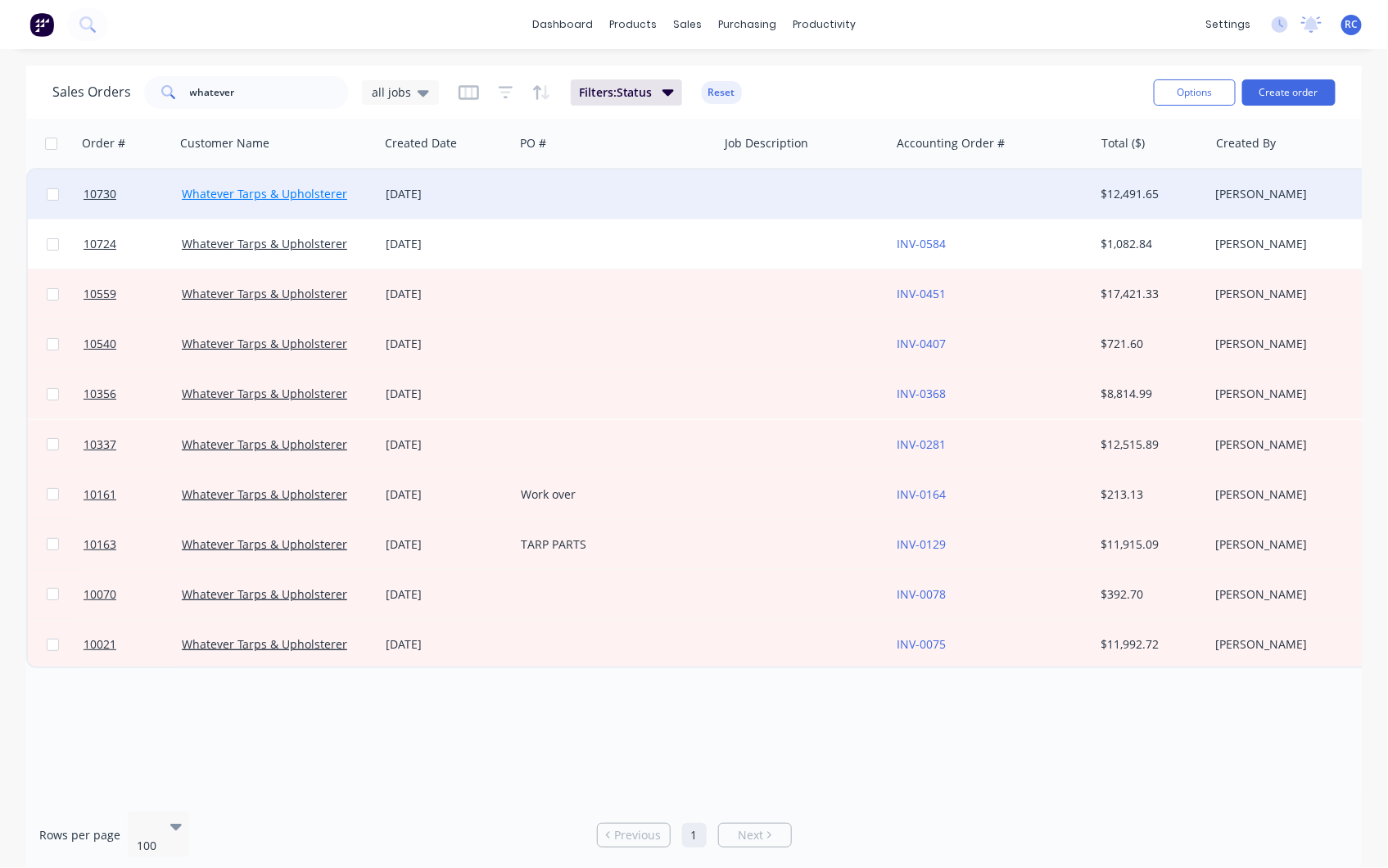
click at [317, 191] on link "Whatever Tarps & Upholsterer" at bounding box center [265, 193] width 166 height 15
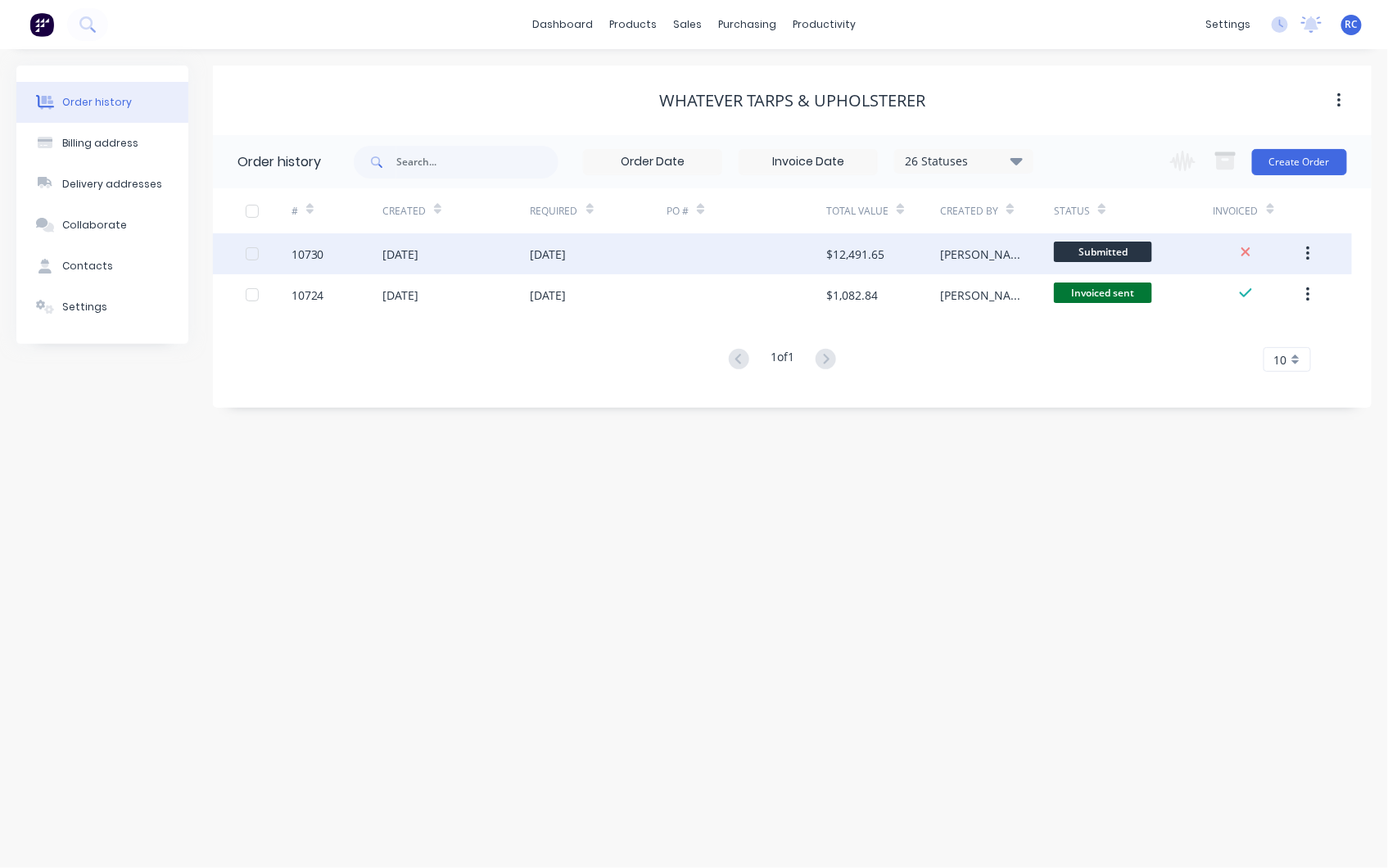
click at [289, 257] on div at bounding box center [268, 253] width 46 height 41
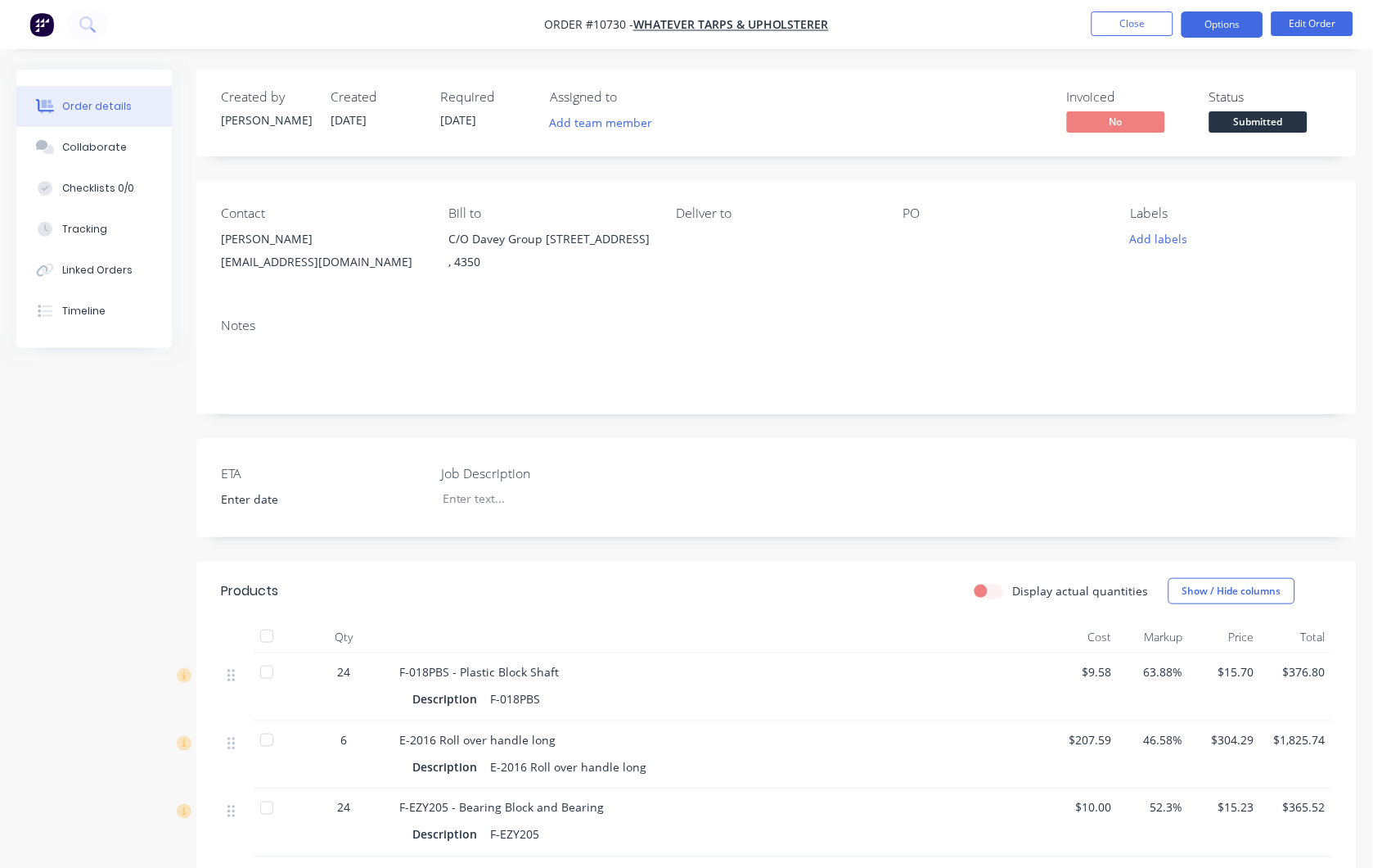
click at [1242, 25] on button "Options" at bounding box center [1223, 25] width 82 height 26
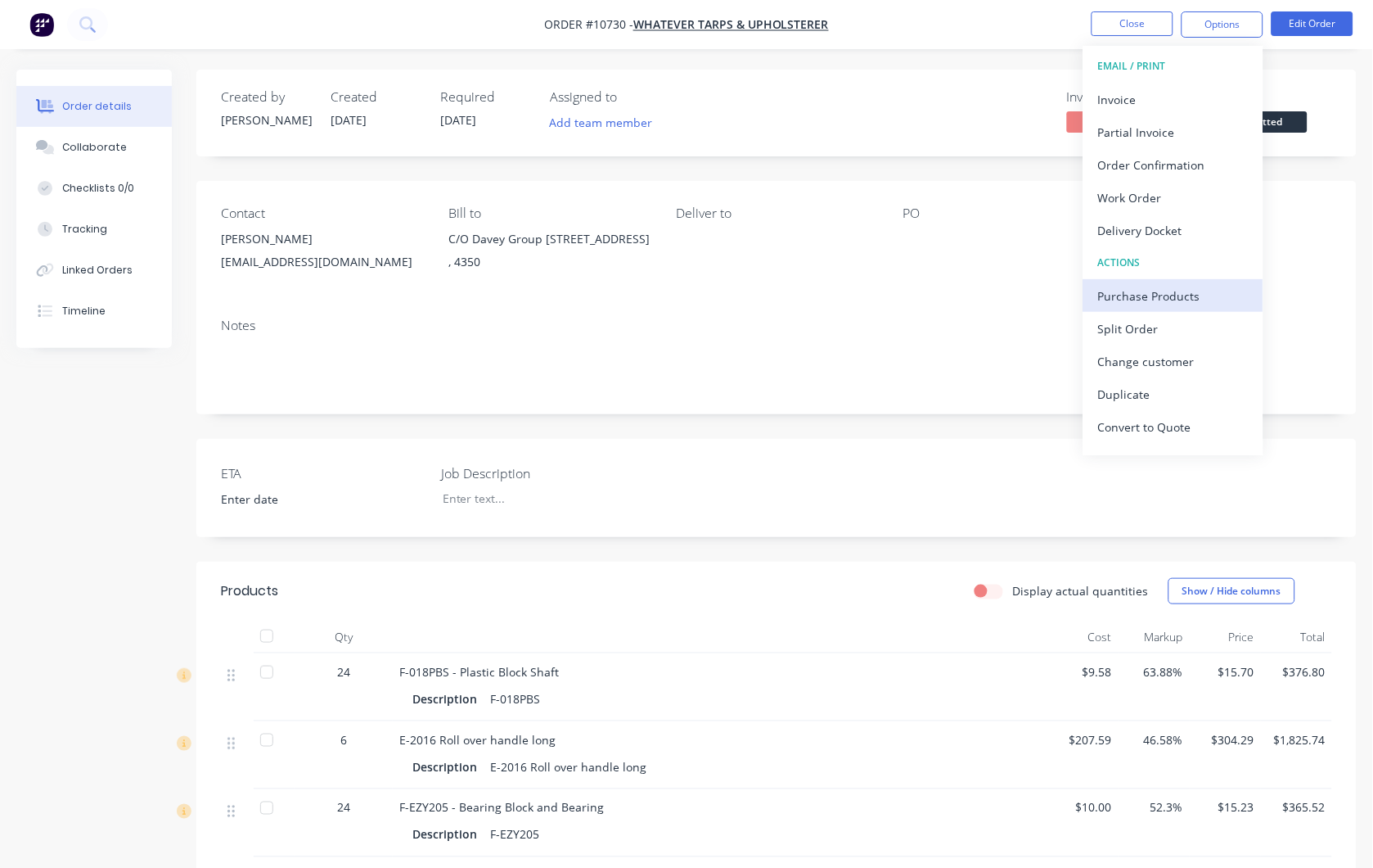
click at [1167, 297] on div "Purchase Products" at bounding box center [1174, 296] width 151 height 24
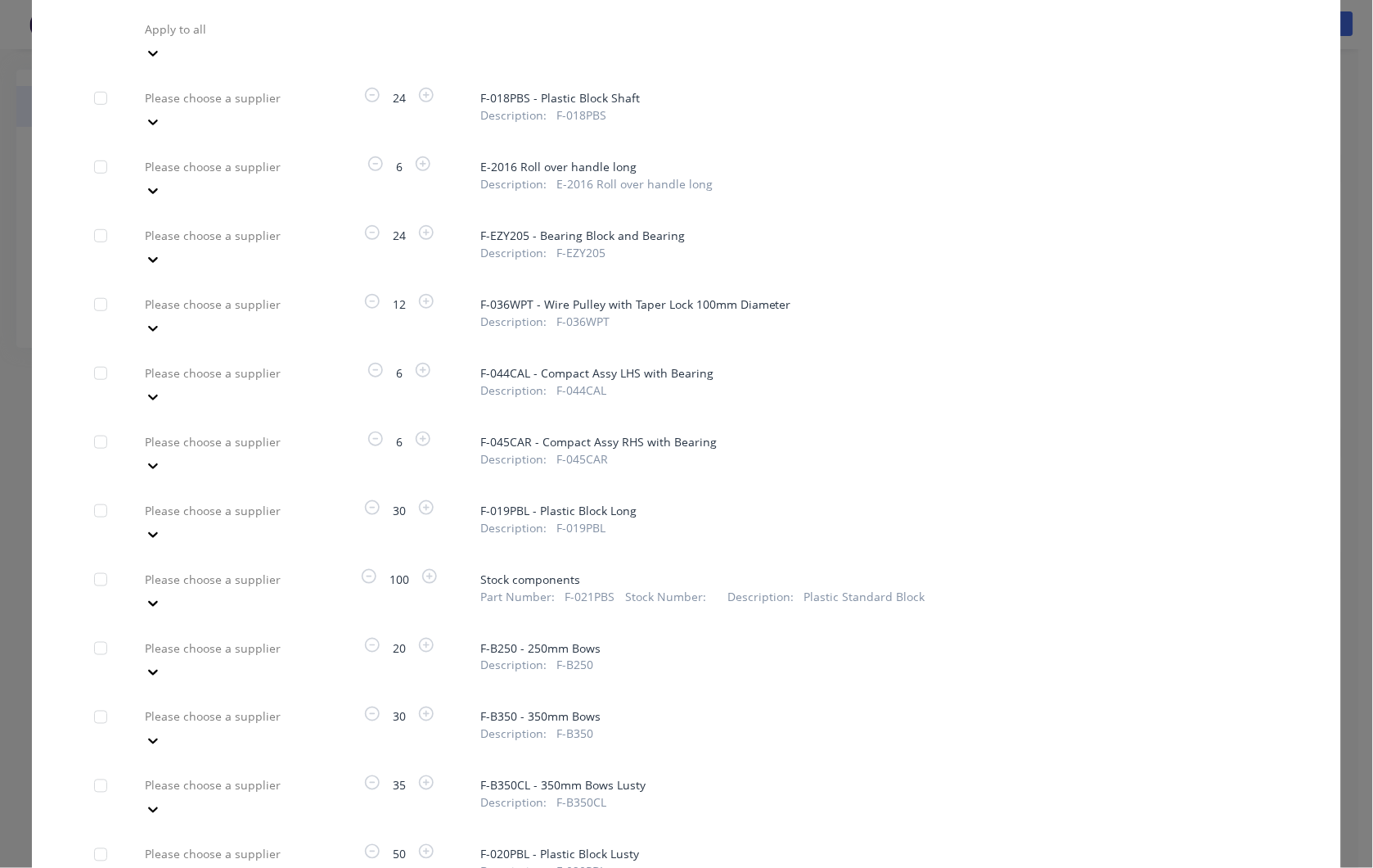
scroll to position [164, 0]
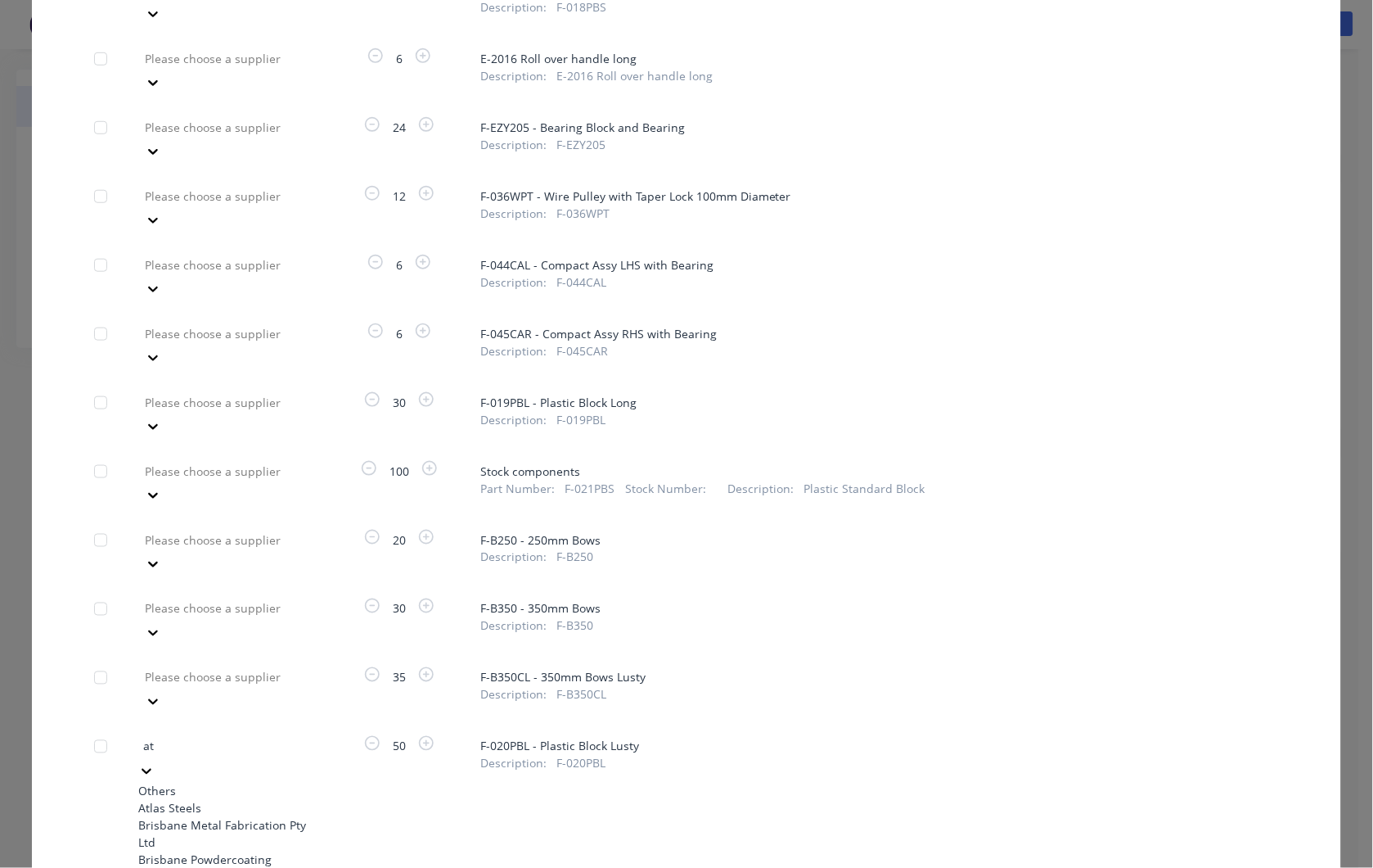
type input "atl"
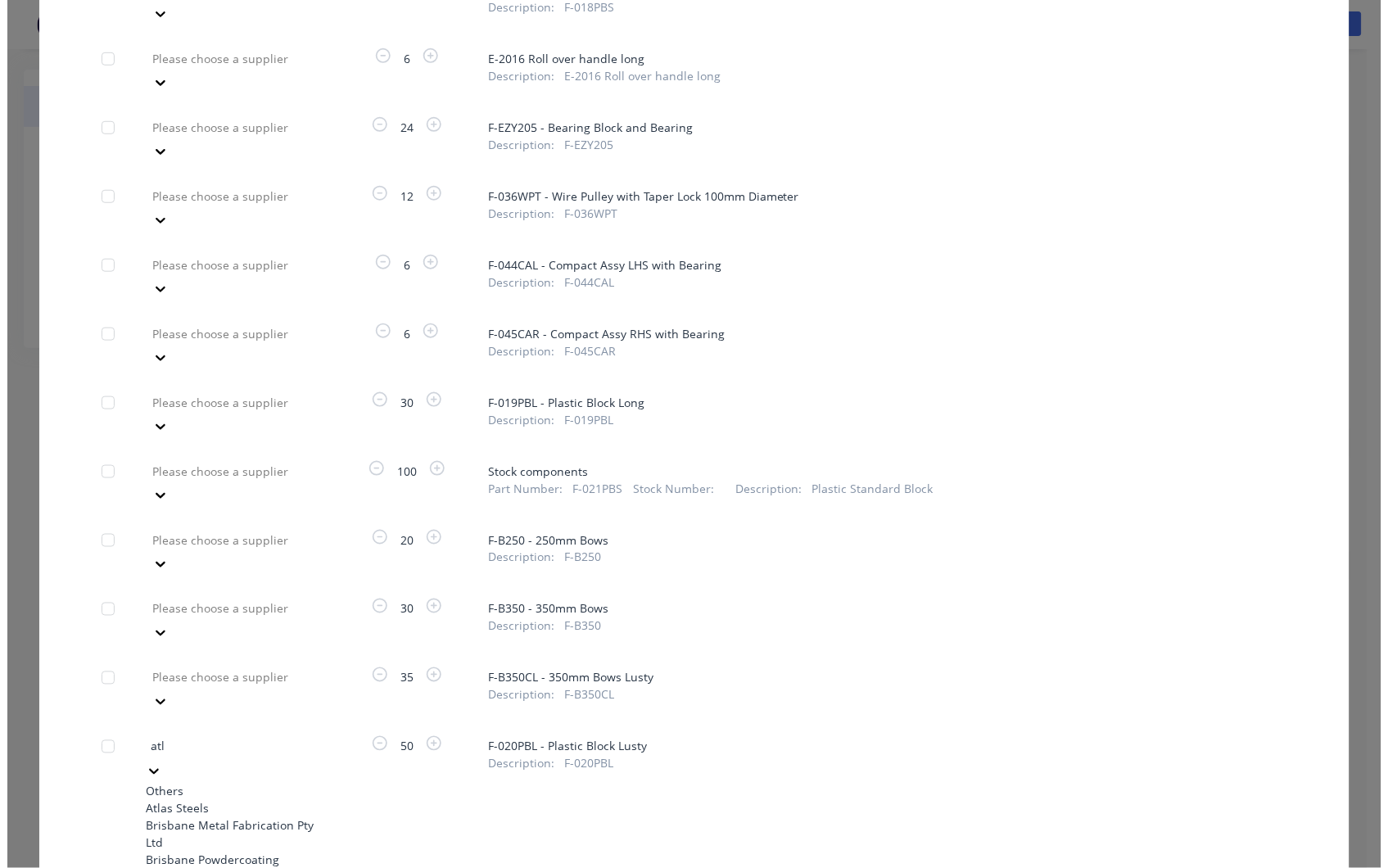
scroll to position [164, 0]
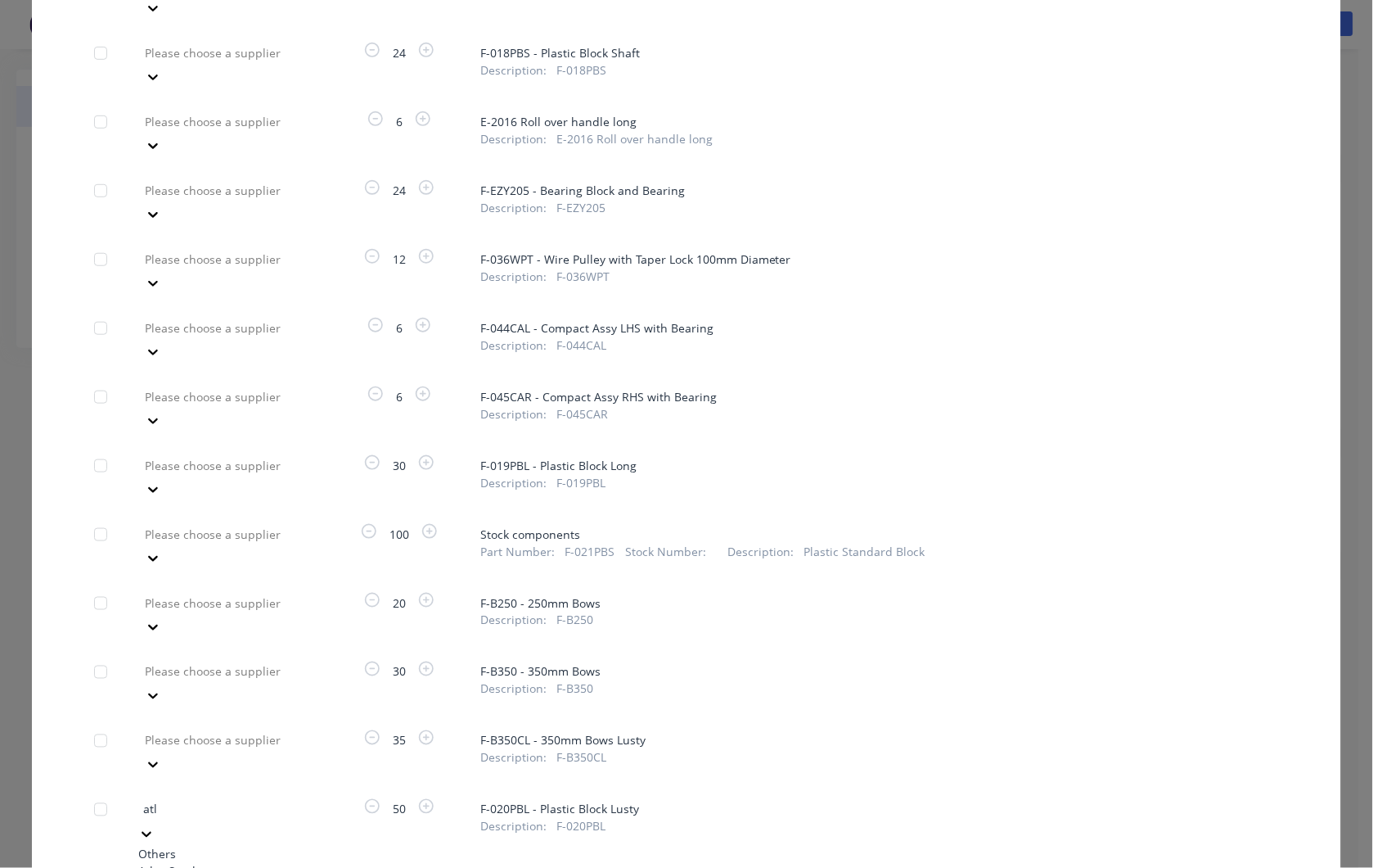
click at [176, 863] on div "Atlas Steels" at bounding box center [228, 871] width 180 height 17
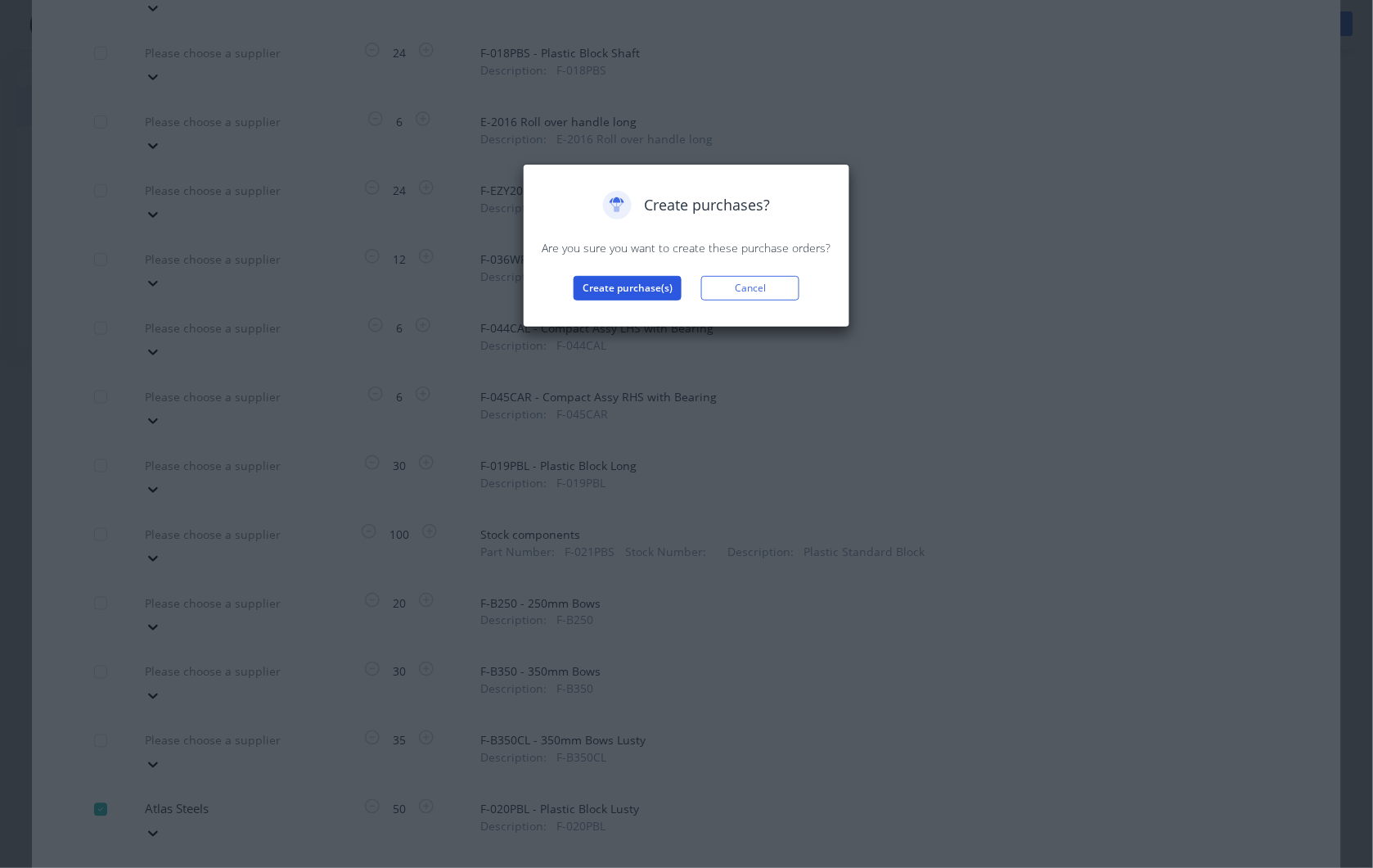
click at [648, 290] on button "Create purchase(s)" at bounding box center [628, 288] width 108 height 25
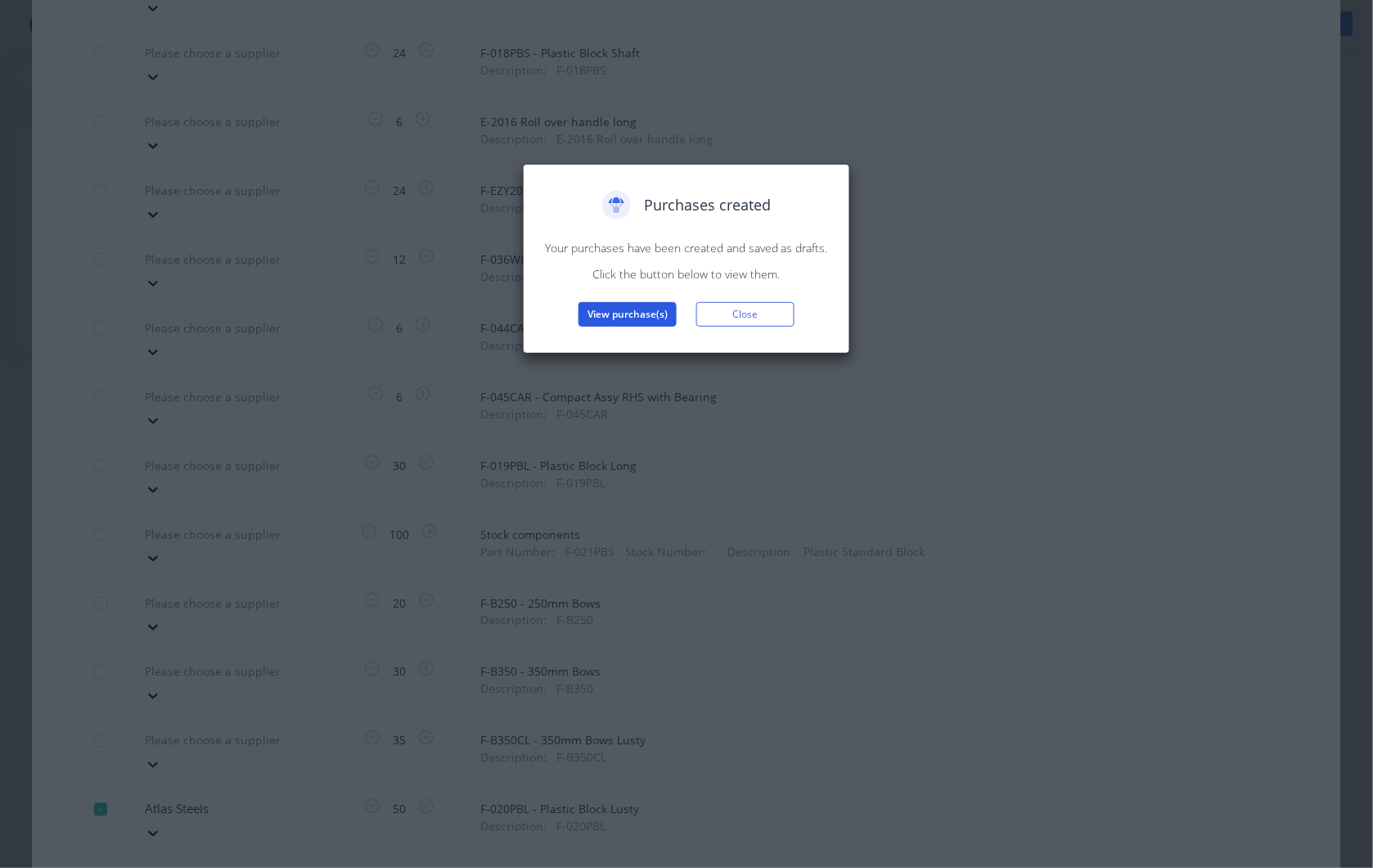
click at [664, 316] on button "View purchase(s)" at bounding box center [628, 314] width 98 height 25
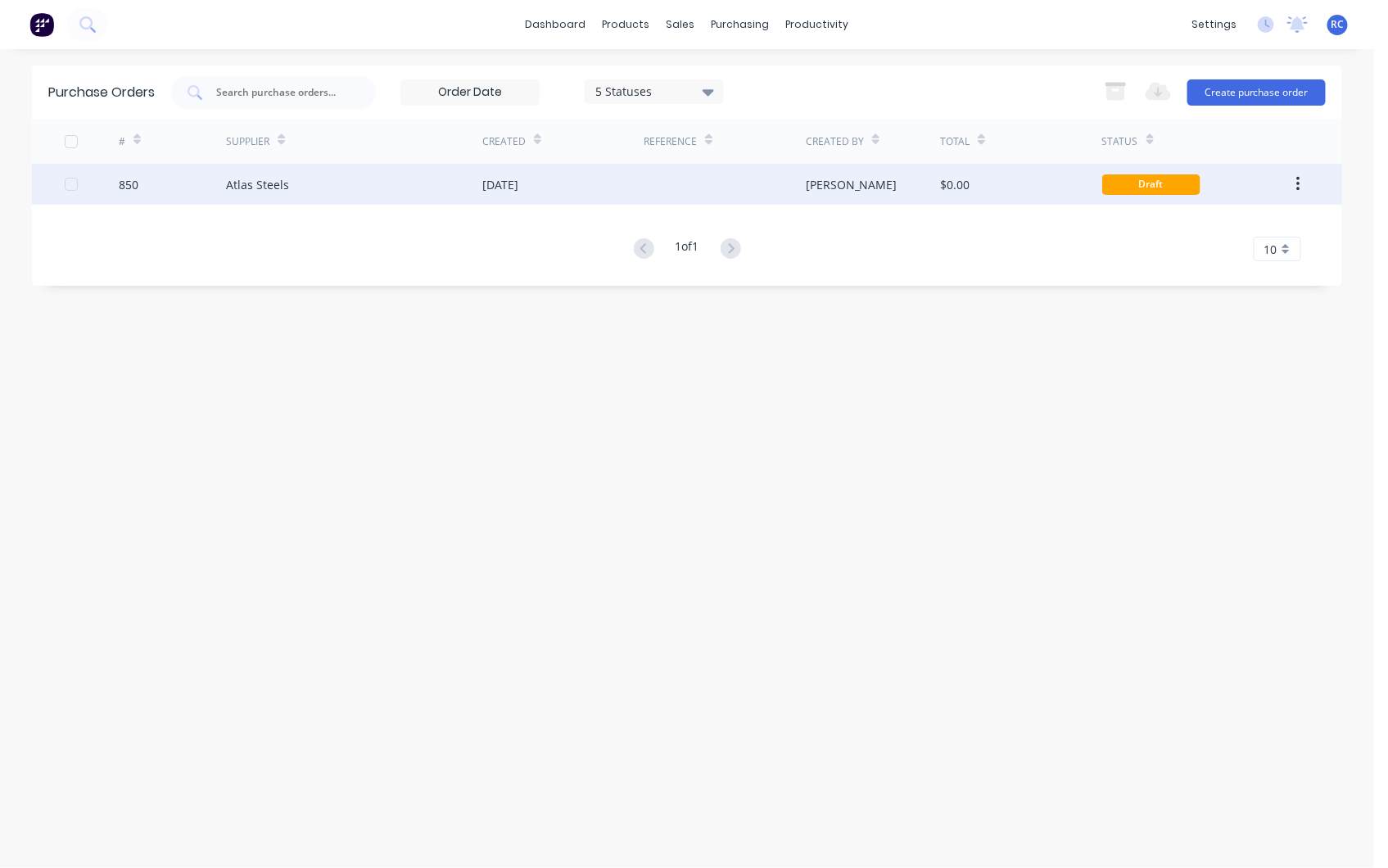
click at [340, 184] on div "Atlas Steels" at bounding box center [354, 184] width 257 height 41
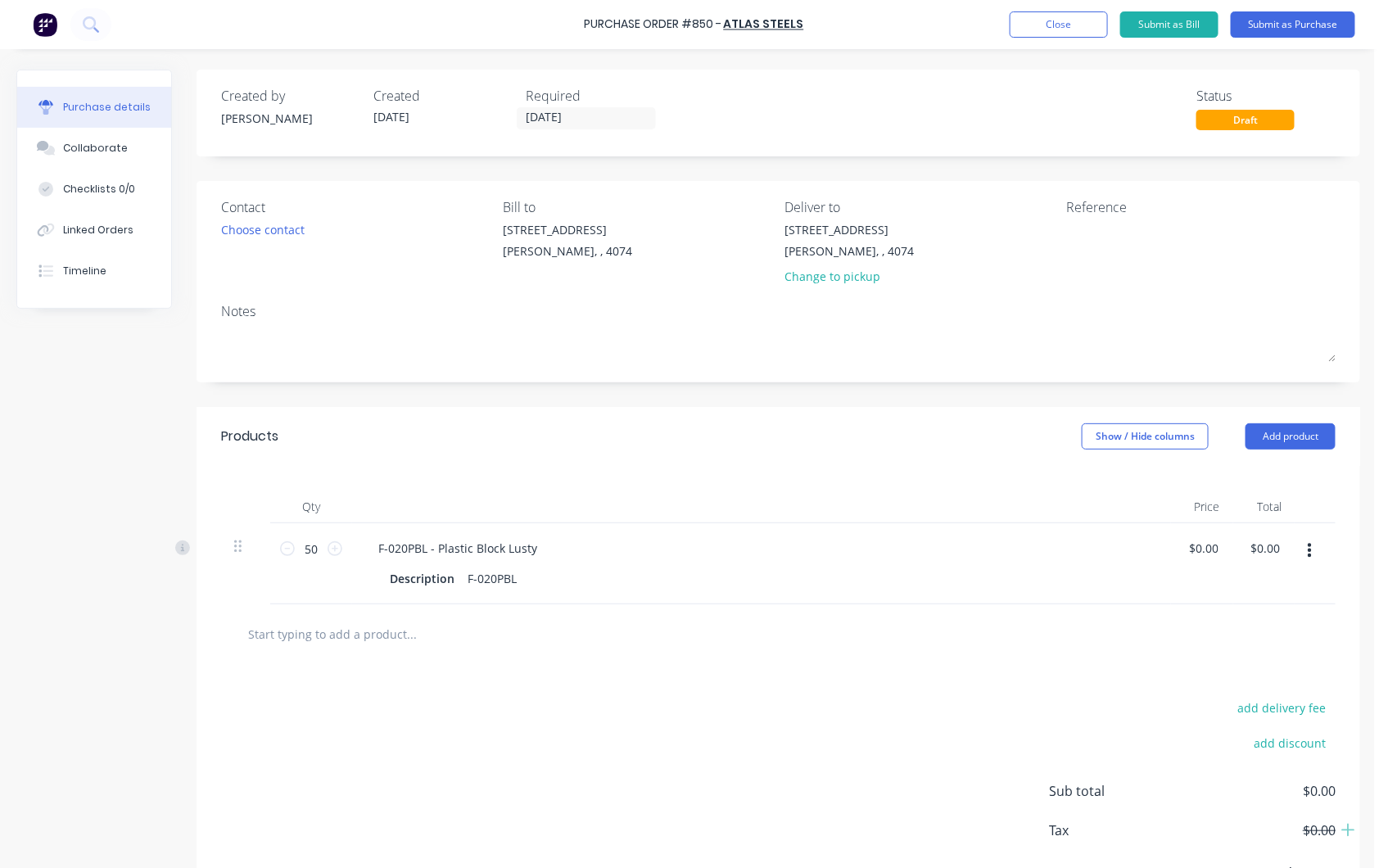
click at [345, 648] on input "text" at bounding box center [411, 633] width 328 height 33
click at [1311, 542] on button "button" at bounding box center [1310, 550] width 38 height 29
click at [1266, 689] on button "Delete" at bounding box center [1259, 692] width 139 height 33
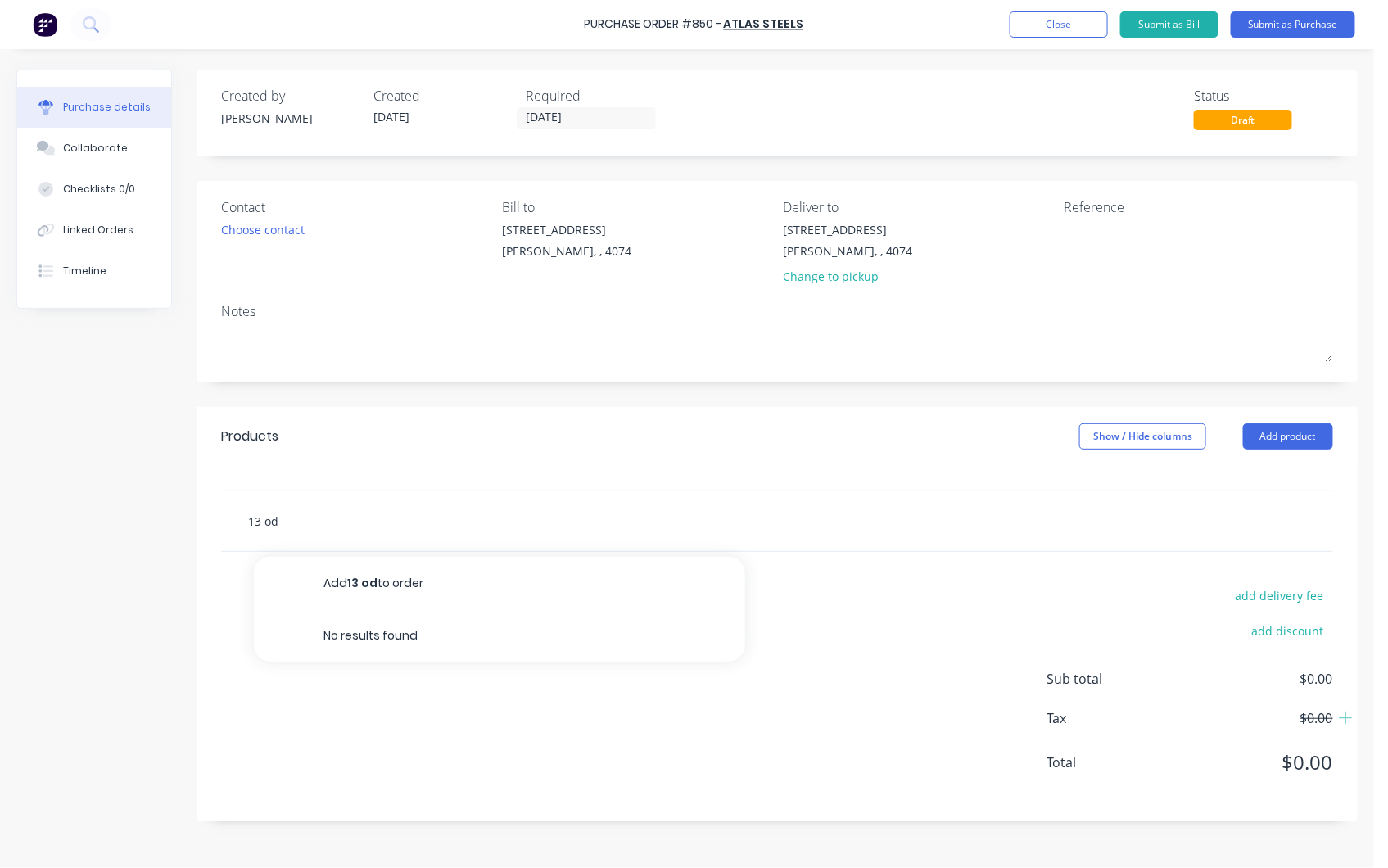
click at [298, 528] on input "13 od" at bounding box center [411, 520] width 328 height 33
type input "13 od Stainless tube"
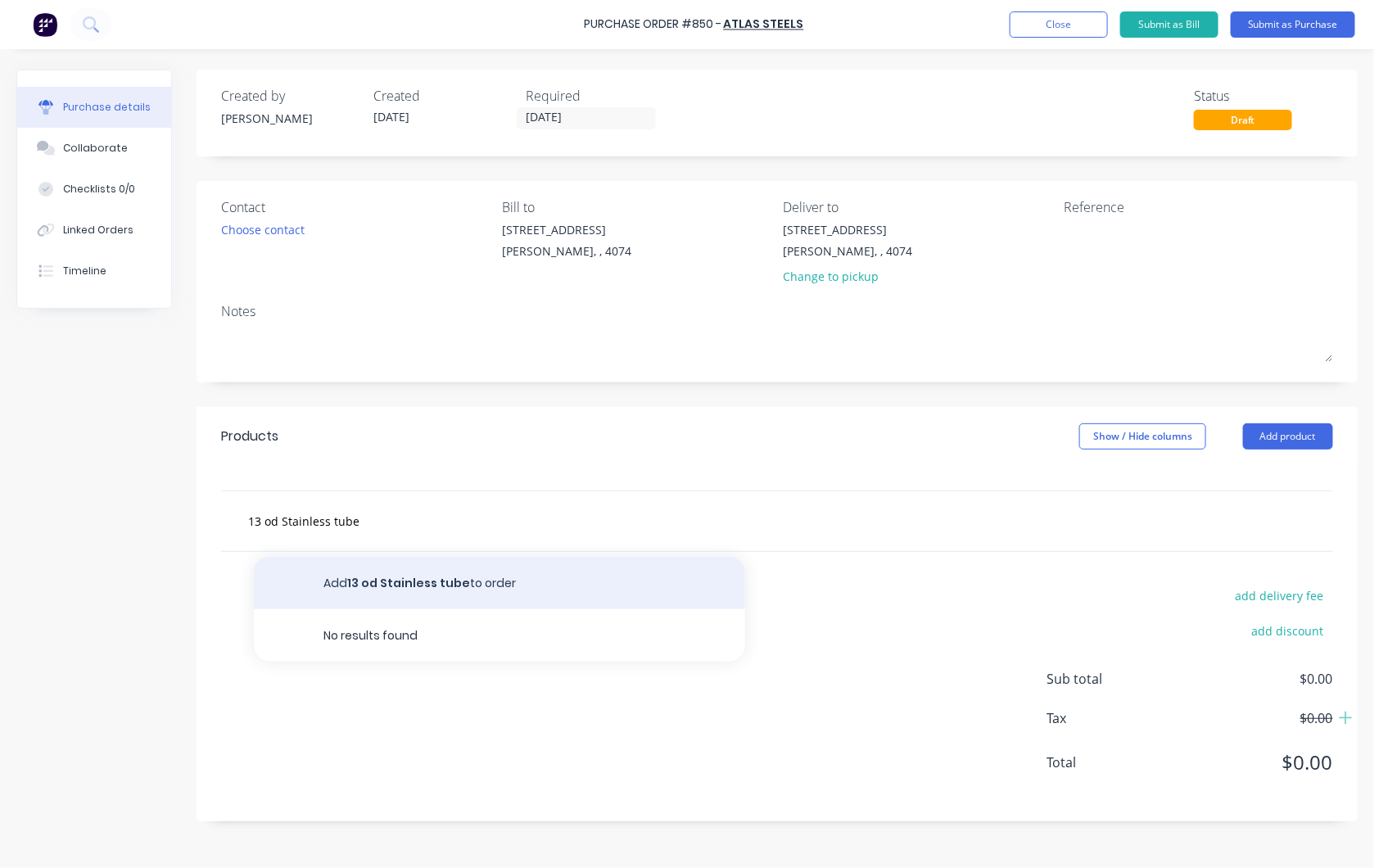
click at [403, 576] on button "Add 13 od Stainless tube to order" at bounding box center [500, 583] width 491 height 53
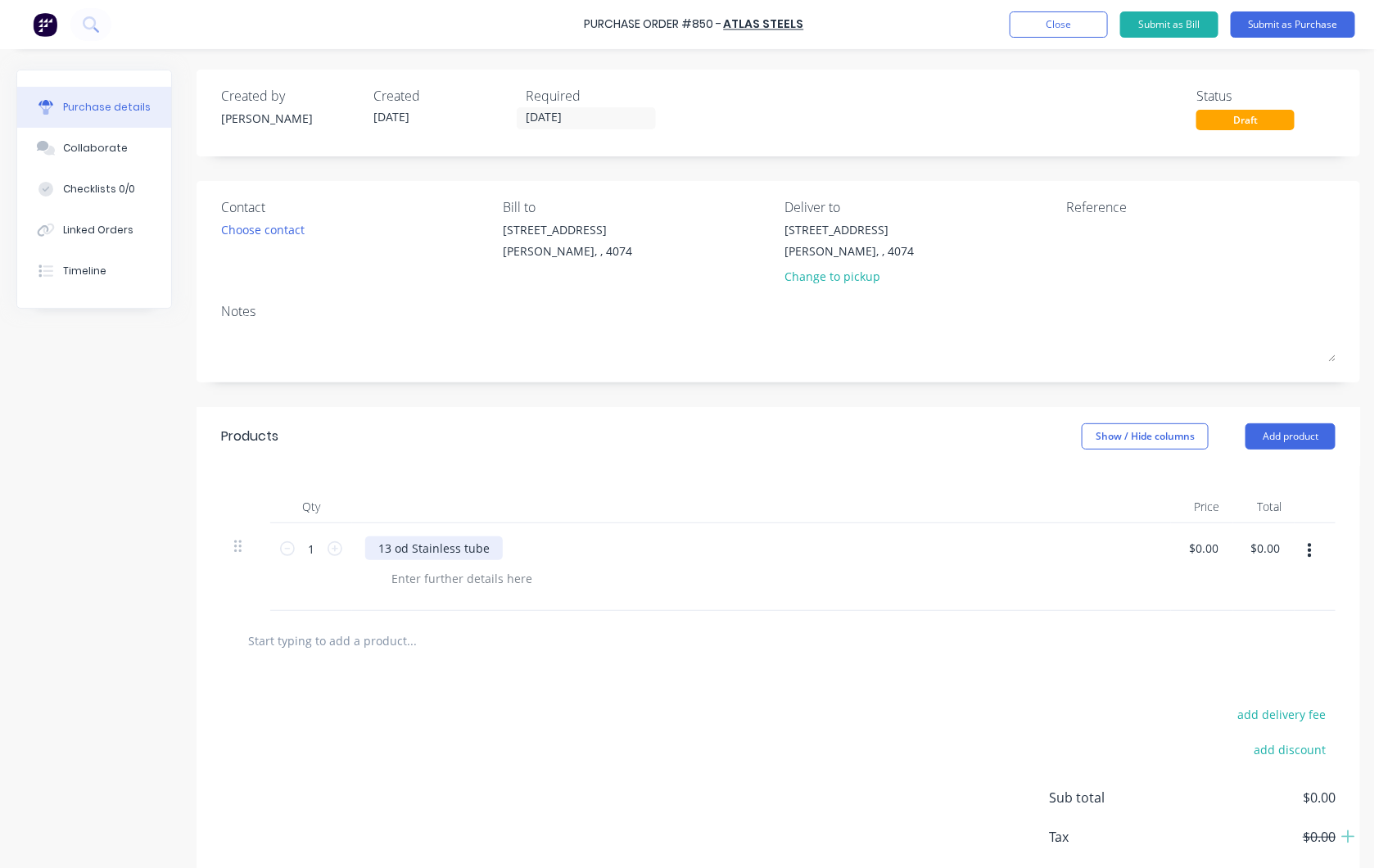
click at [391, 550] on div "13 od Stainless tube" at bounding box center [433, 548] width 137 height 24
click at [530, 546] on div "12.7mm OD Stainless tube" at bounding box center [451, 548] width 172 height 24
click at [1210, 558] on input "0.00" at bounding box center [1203, 548] width 31 height 24
type input "$0.00"
drag, startPoint x: 1221, startPoint y: 542, endPoint x: 1147, endPoint y: 525, distance: 75.9
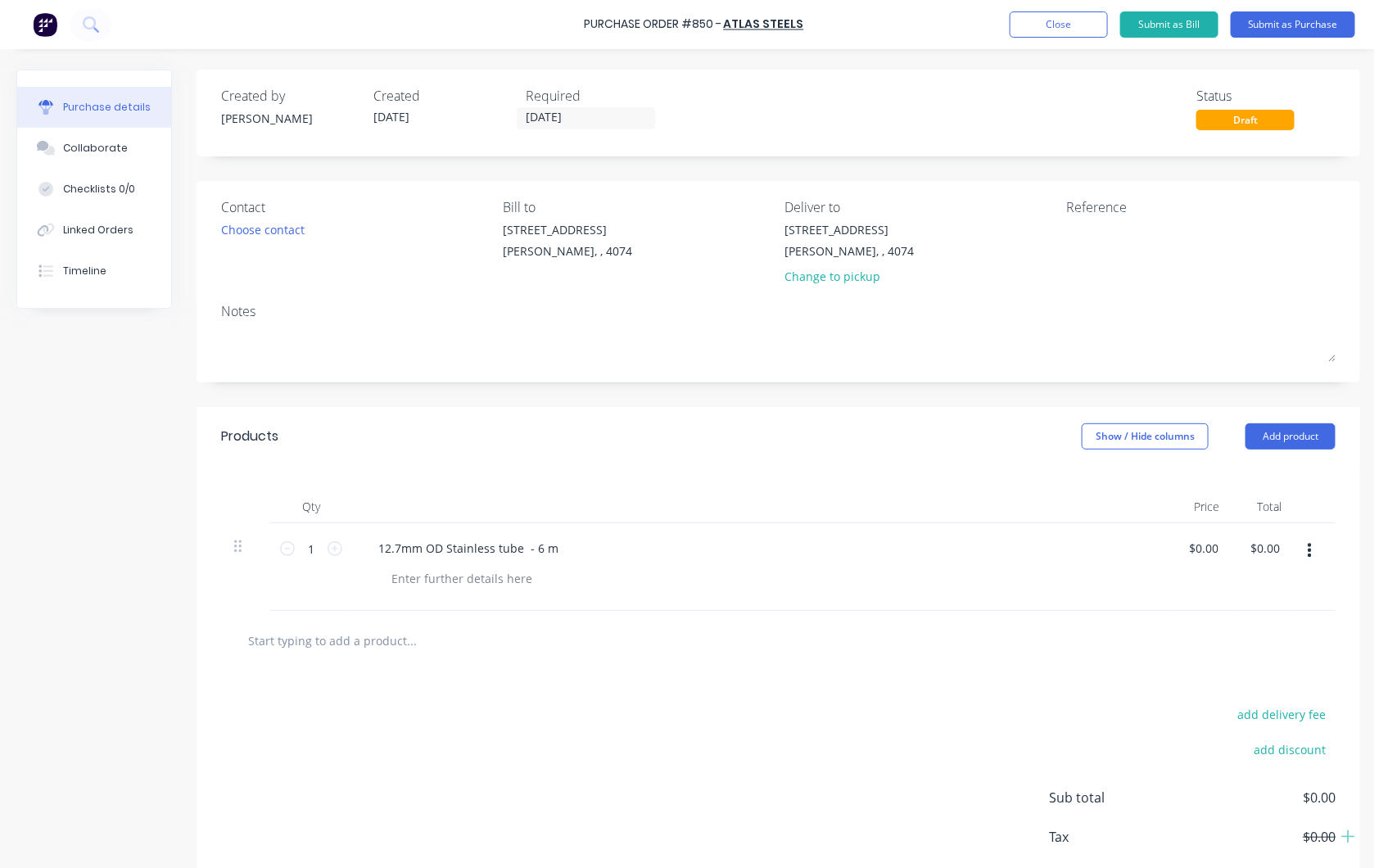
click at [1147, 525] on div "1 1 12.7mm OD Stainless tube - 6 m $0.00 $0.00 $0.00 $0.00" at bounding box center [778, 567] width 1114 height 87
click at [415, 550] on div "12.7mm OD Stainless tube - 6 m" at bounding box center [468, 548] width 207 height 24
click at [438, 550] on div "12.7mm OD Stainless tube - 6 m" at bounding box center [468, 548] width 207 height 24
click at [313, 542] on input "1" at bounding box center [311, 548] width 33 height 25
type input "2"
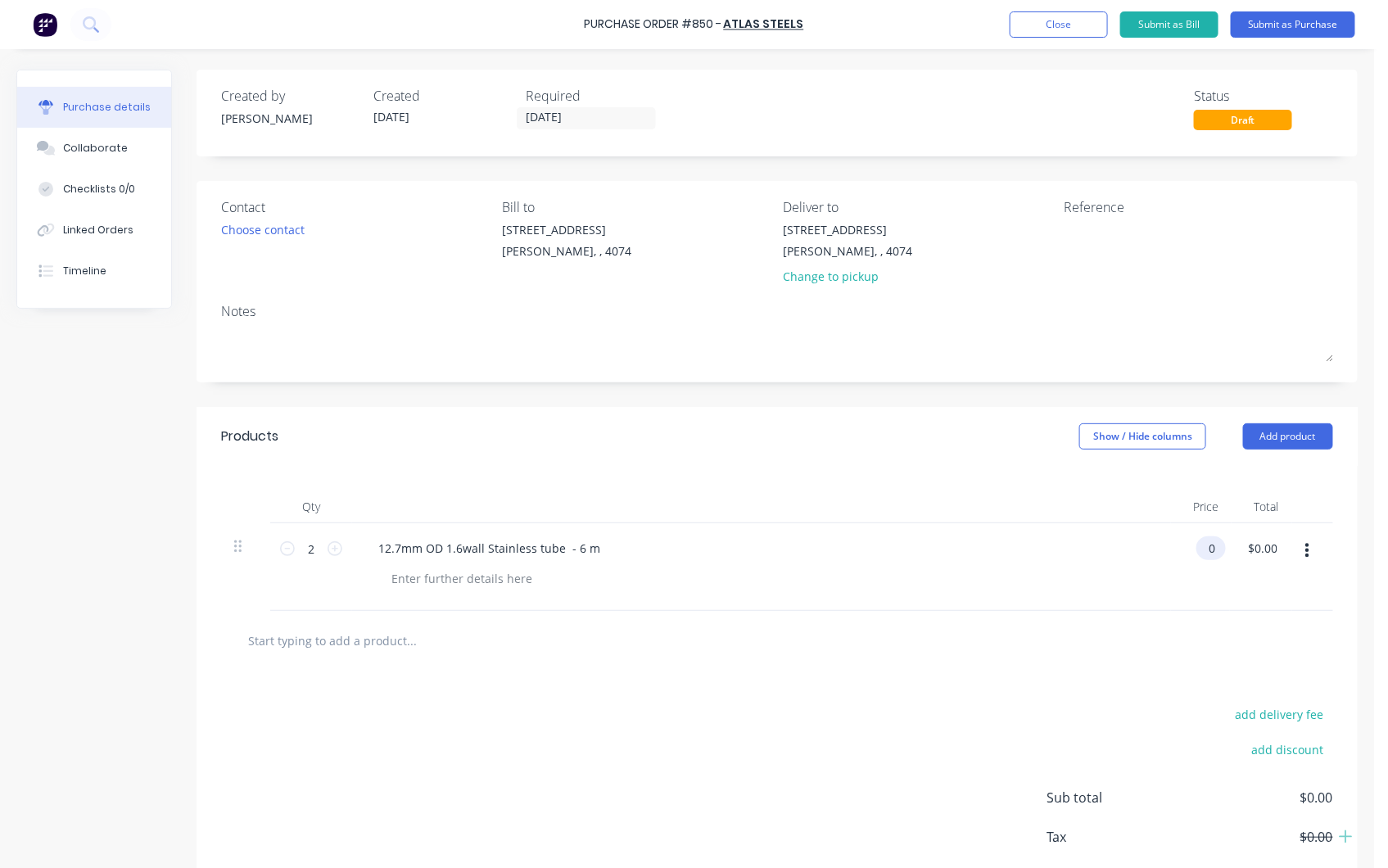
click at [1204, 545] on input "0" at bounding box center [1207, 548] width 23 height 24
drag, startPoint x: 1203, startPoint y: 550, endPoint x: 1188, endPoint y: 547, distance: 15.3
click at [1196, 547] on input "0" at bounding box center [1207, 548] width 23 height 24
type input "$3.45"
type input "$6.90"
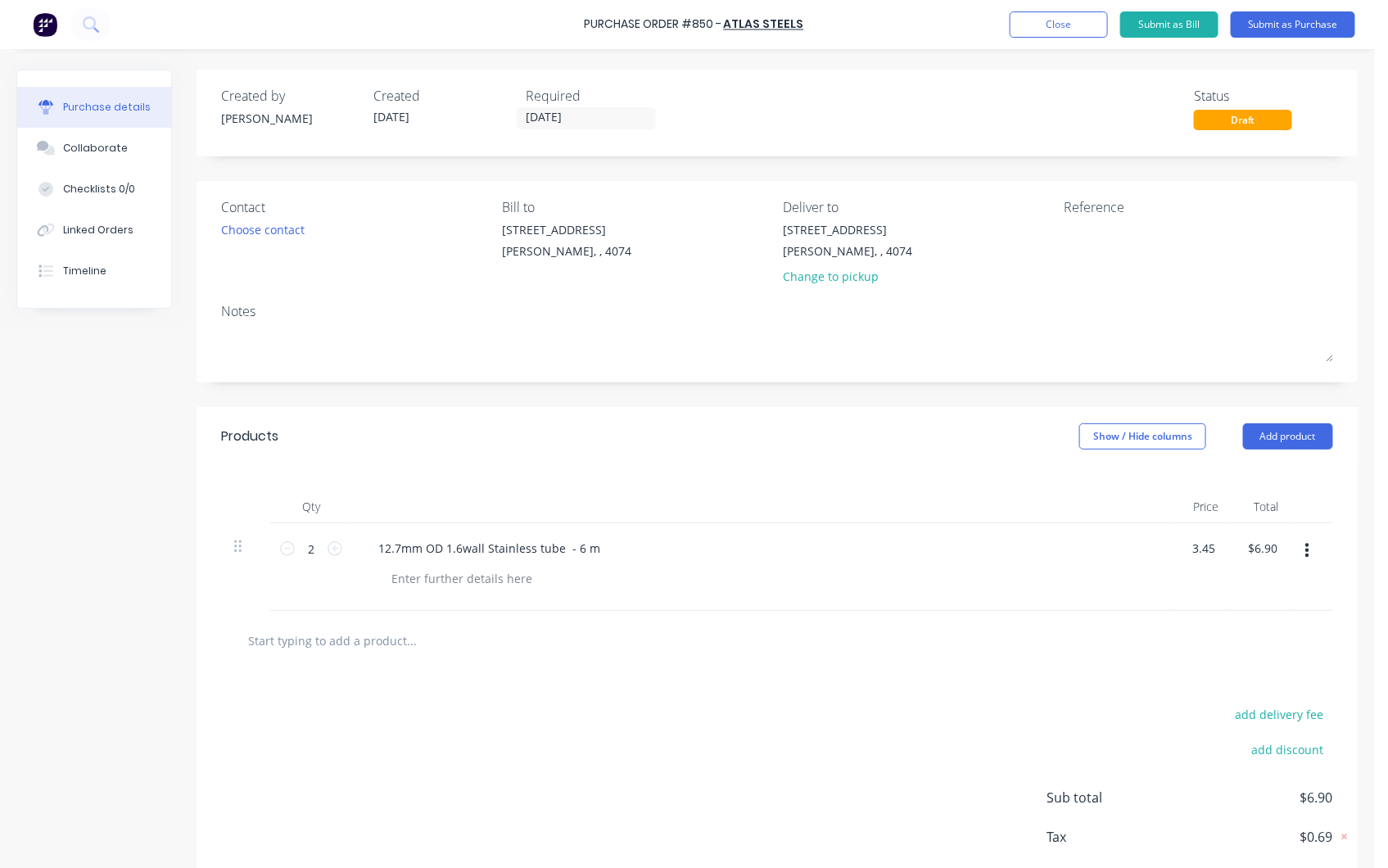
drag, startPoint x: 1218, startPoint y: 546, endPoint x: 1178, endPoint y: 536, distance: 41.2
click at [1178, 536] on div "3.45 3.45" at bounding box center [1200, 567] width 59 height 87
click at [1221, 550] on div "3.45 3.45" at bounding box center [1206, 548] width 37 height 24
drag, startPoint x: 1213, startPoint y: 547, endPoint x: 1183, endPoint y: 536, distance: 32.0
click at [1188, 538] on div "3.45 3.45" at bounding box center [1206, 548] width 37 height 24
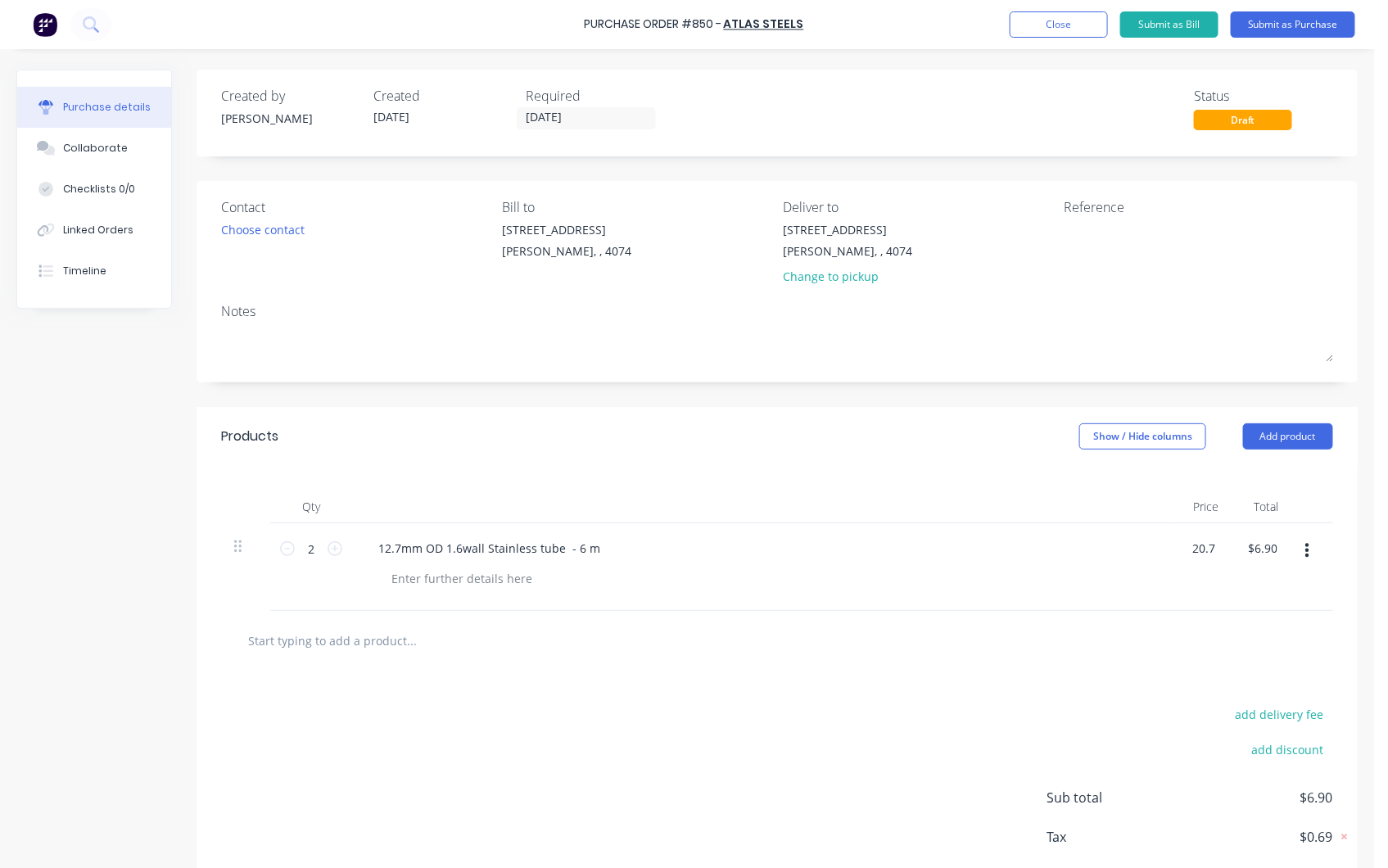
type input "$20.70"
type input "$41.40"
click at [1257, 621] on div at bounding box center [785, 641] width 1128 height 60
click at [1232, 651] on div at bounding box center [785, 640] width 1101 height 33
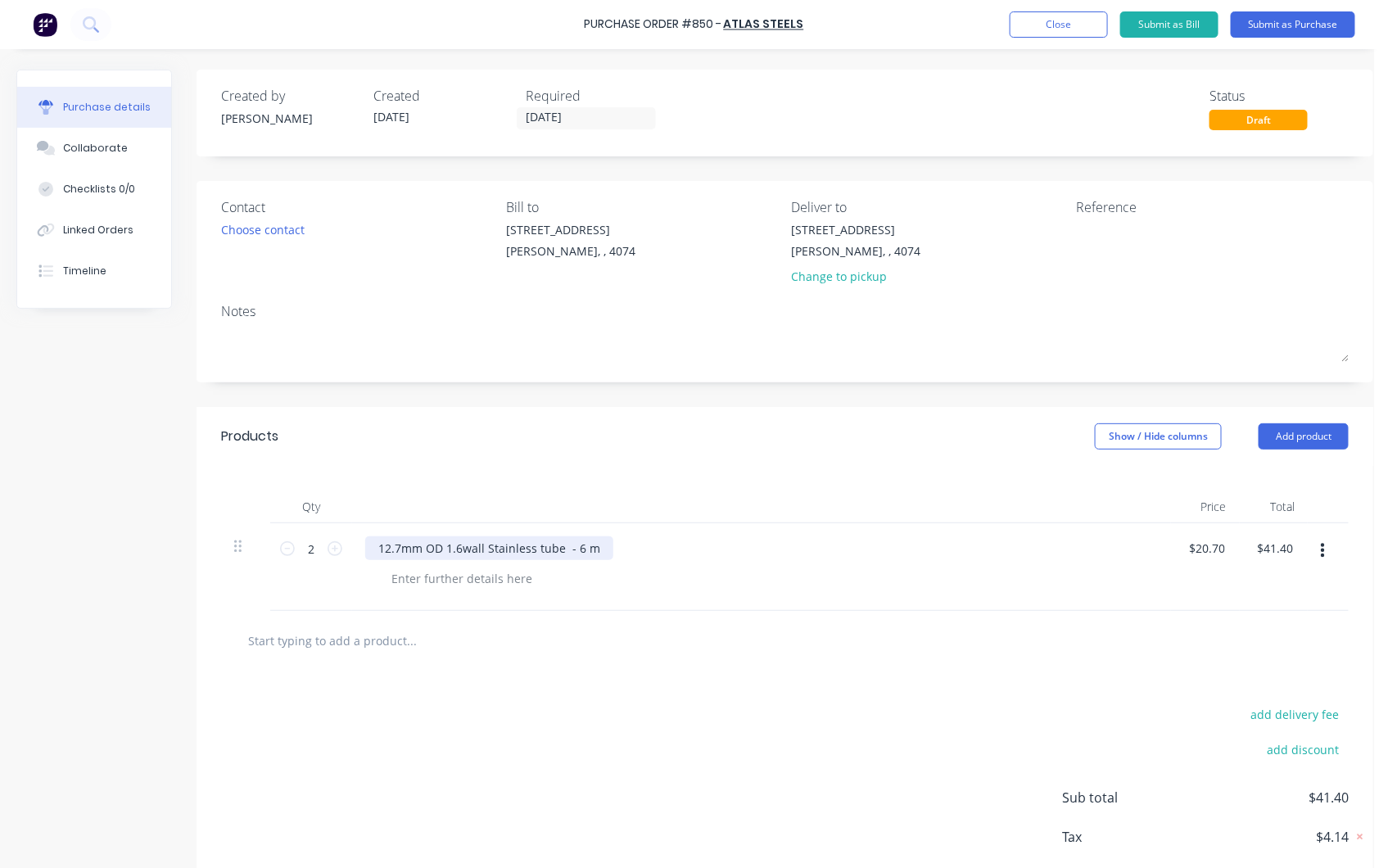
click at [429, 544] on div "12.7mm OD 1.6wall Stainless tube - 6 m" at bounding box center [489, 548] width 248 height 24
click at [401, 543] on div "12.7mm OD 1.6wall Stainless tube - 6 m" at bounding box center [489, 548] width 248 height 24
click at [686, 660] on div at bounding box center [785, 641] width 1128 height 60
click at [871, 681] on div "add delivery fee add discount Sub total $41.40 Tax $4.14 Total $45.54" at bounding box center [785, 805] width 1177 height 269
click at [1257, 14] on button "Submit as Purchase" at bounding box center [1292, 25] width 125 height 26
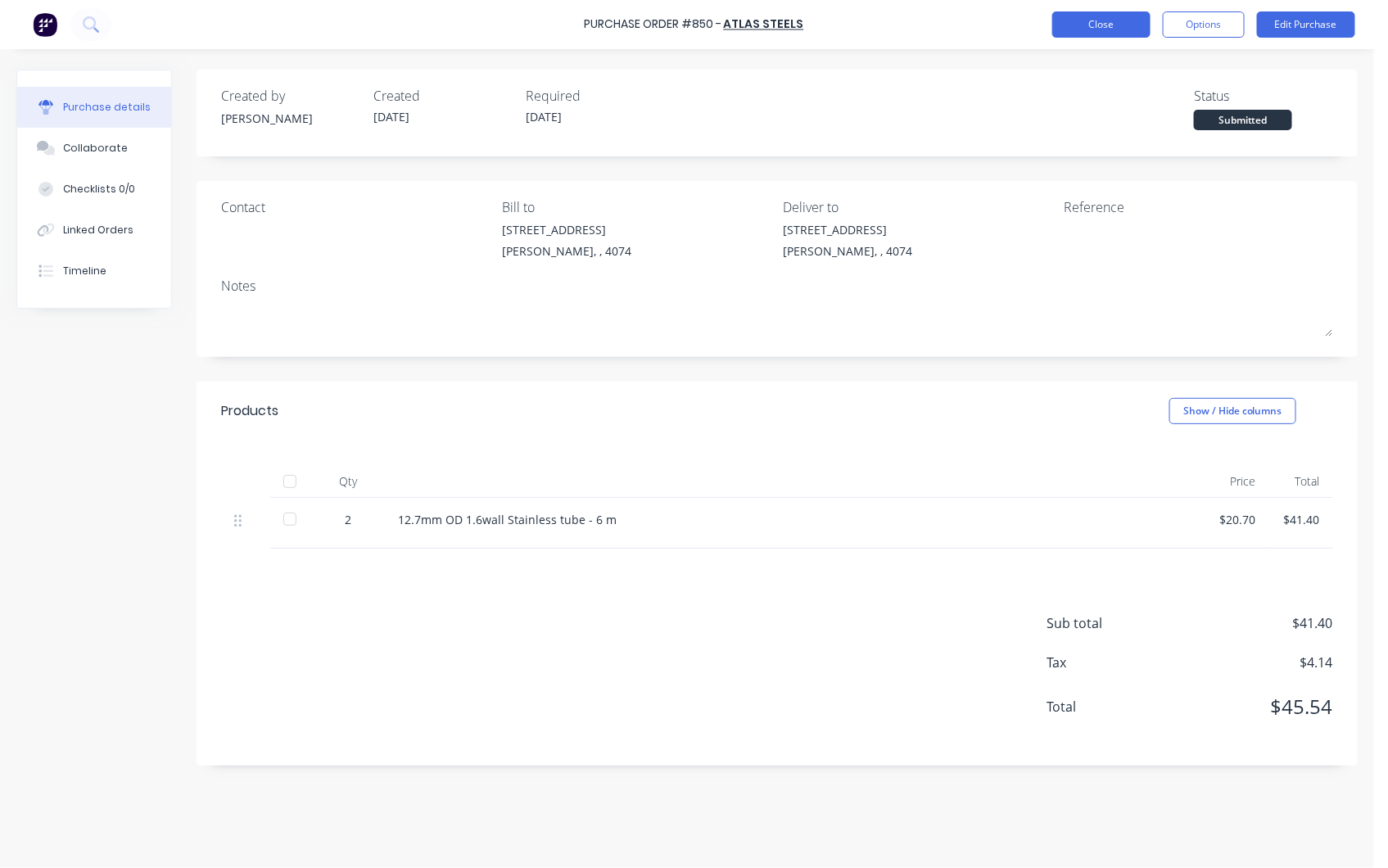
click at [1093, 36] on button "Close" at bounding box center [1101, 25] width 98 height 26
